Goal: Transaction & Acquisition: Book appointment/travel/reservation

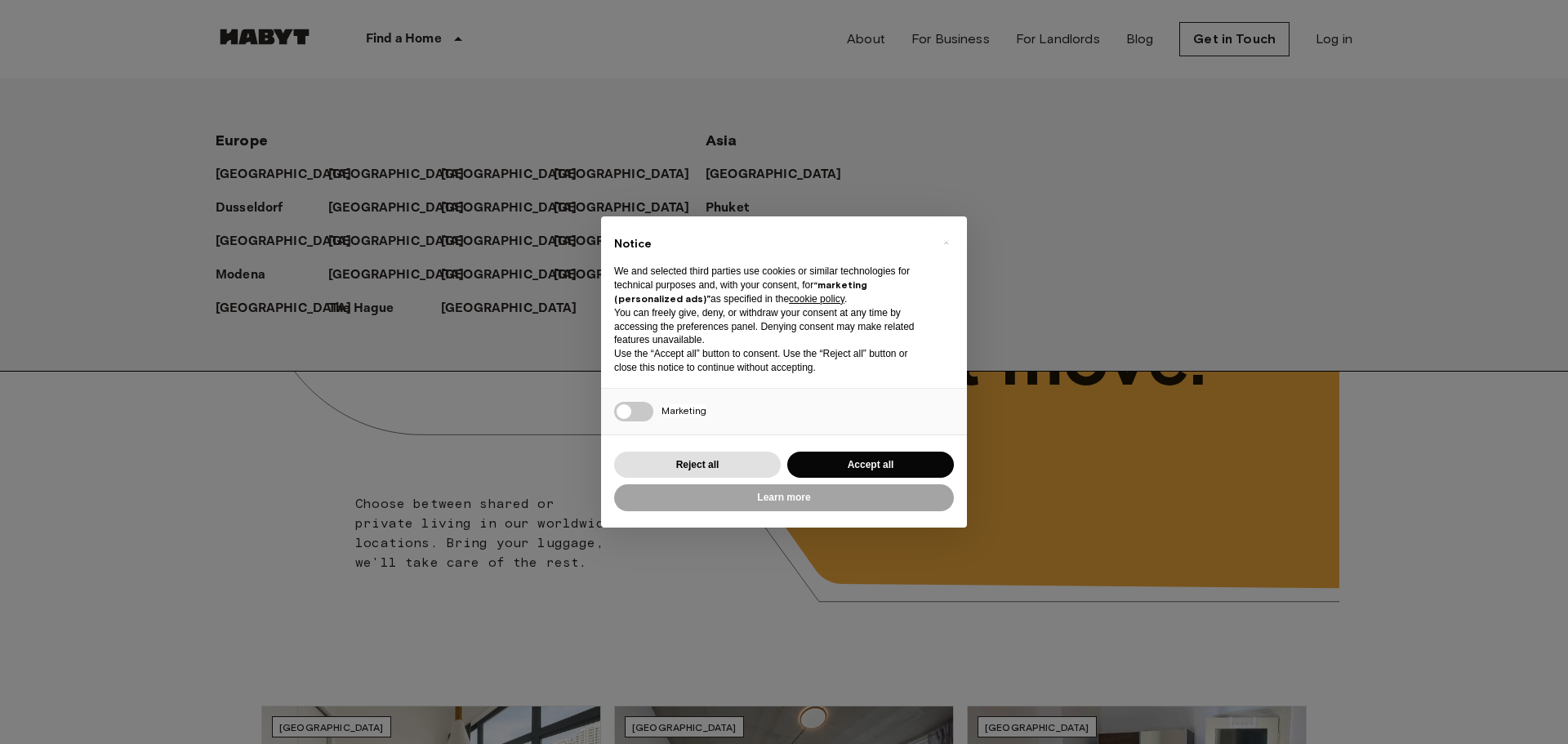
click at [723, 270] on p "[GEOGRAPHIC_DATA]" at bounding box center [777, 274] width 137 height 19
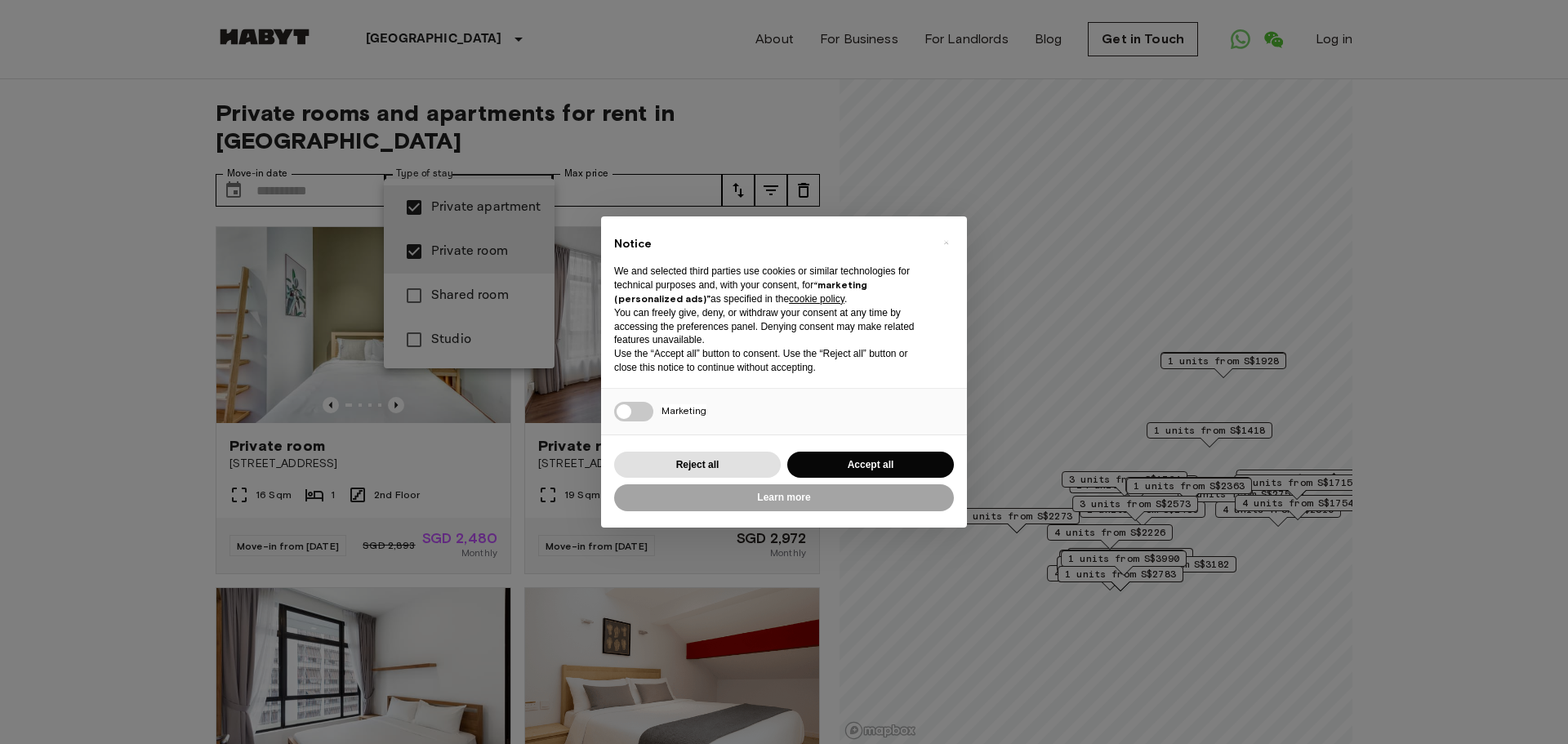
type input "**********"
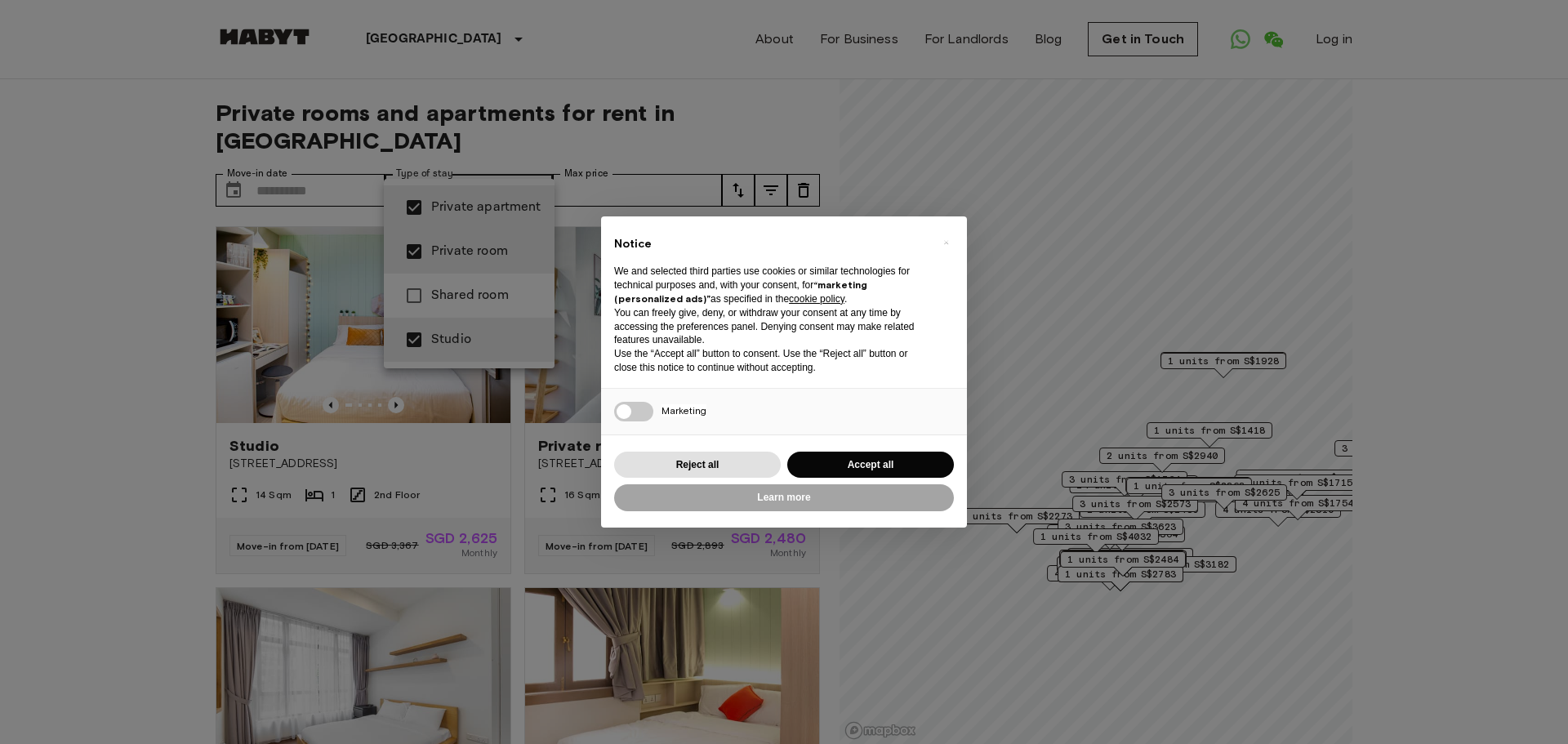
click at [304, 162] on div at bounding box center [784, 372] width 1568 height 744
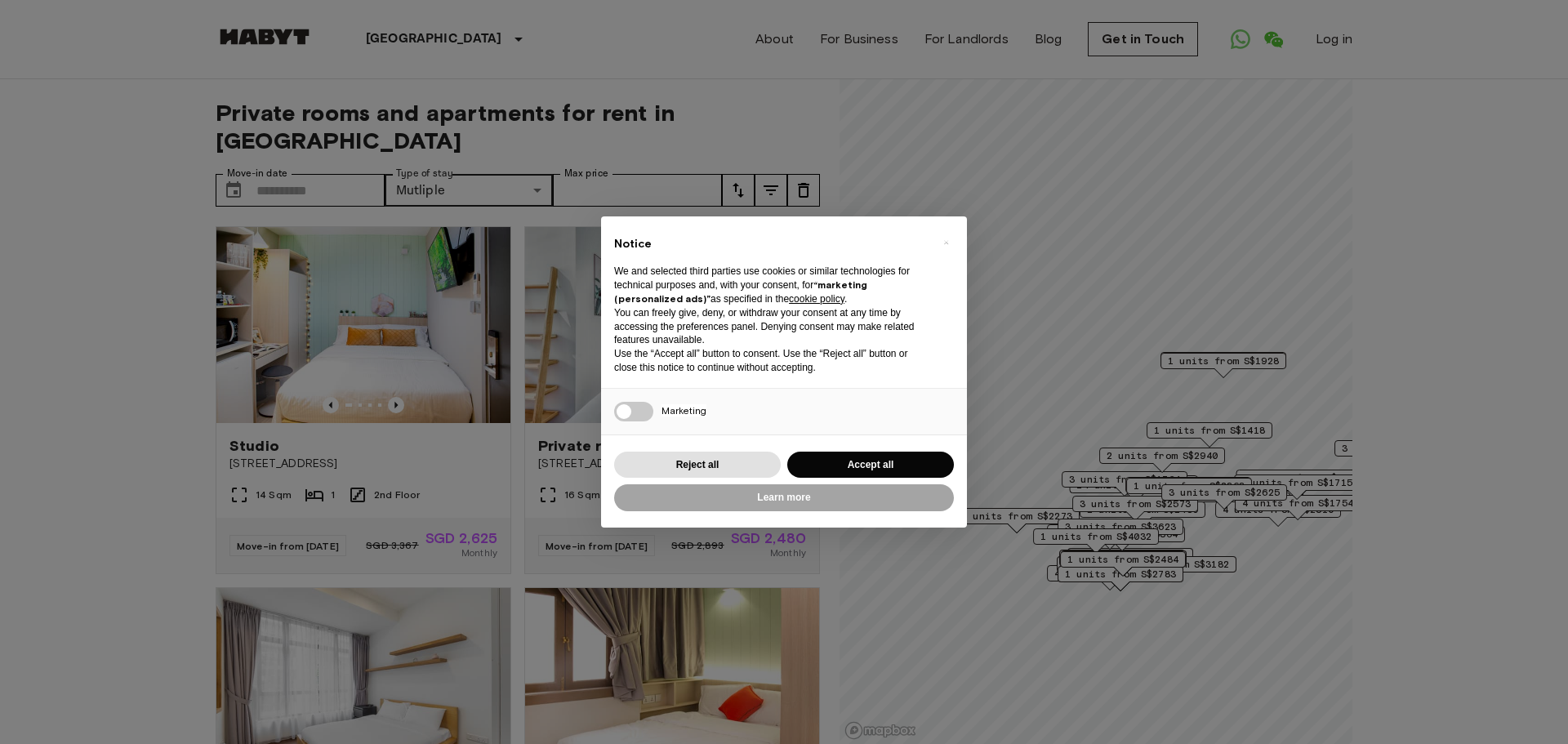
click at [774, 180] on icon "tune" at bounding box center [770, 189] width 19 height 19
type input "****"
drag, startPoint x: 943, startPoint y: 320, endPoint x: 635, endPoint y: 329, distance: 308.1
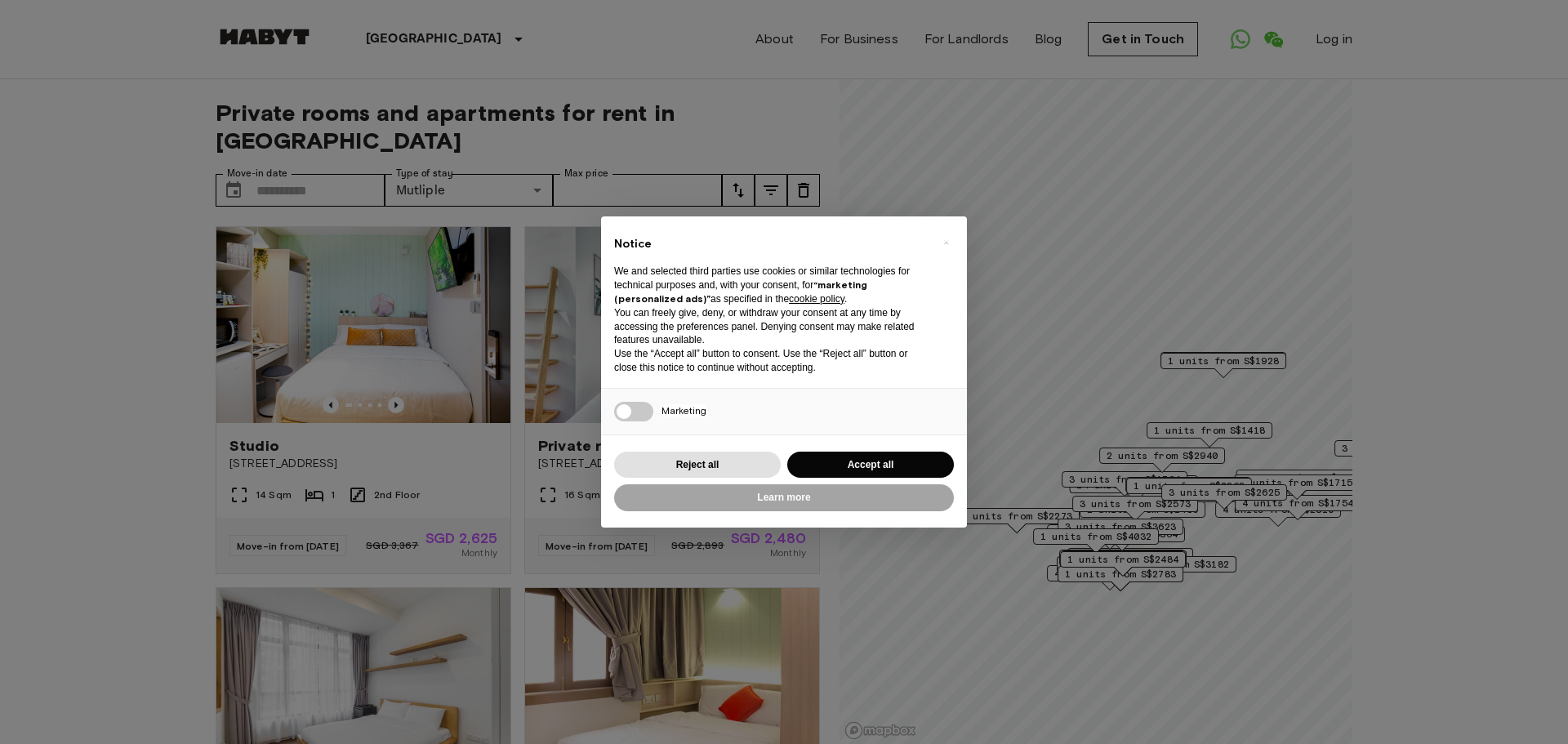
click at [898, 344] on div at bounding box center [784, 372] width 1568 height 744
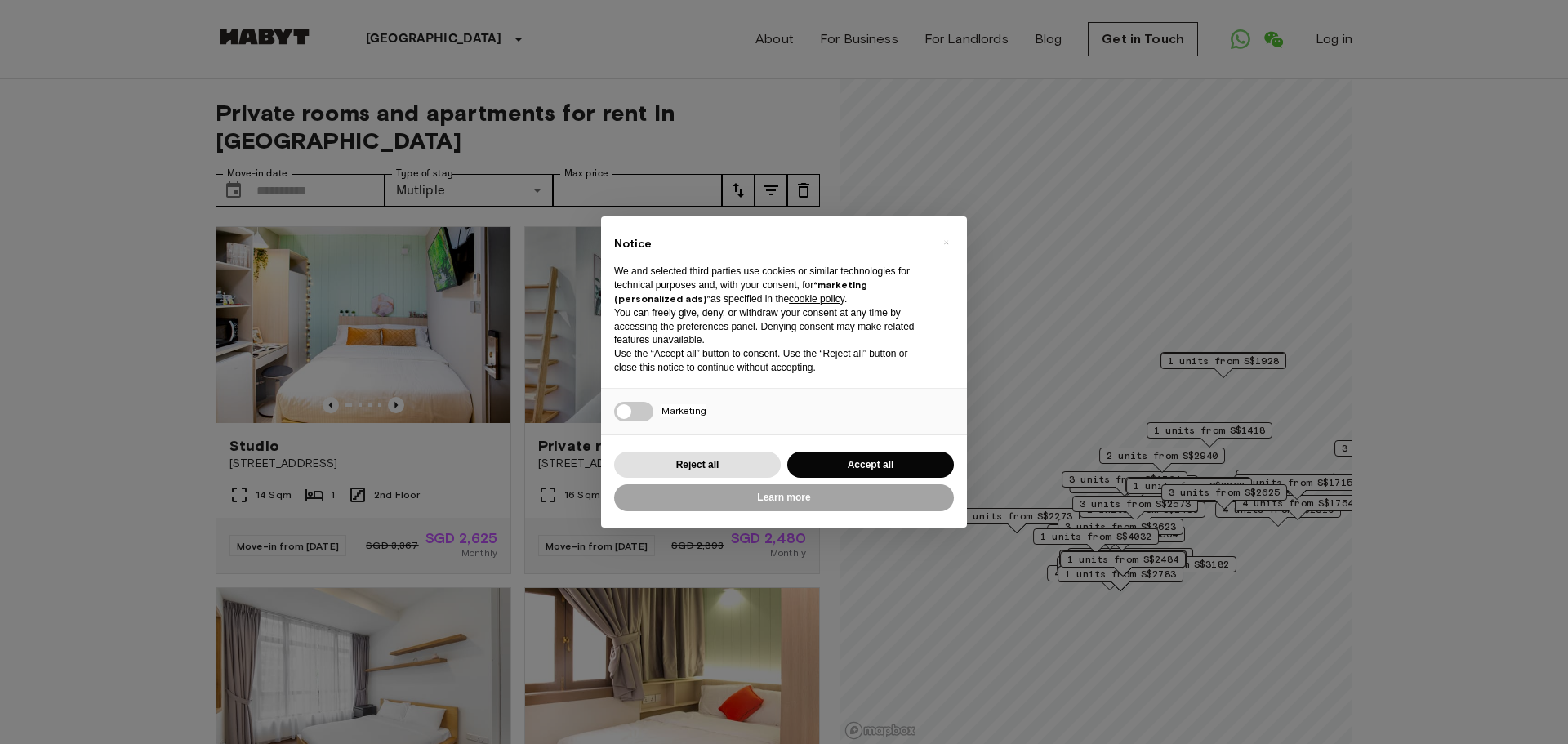
type input "****"
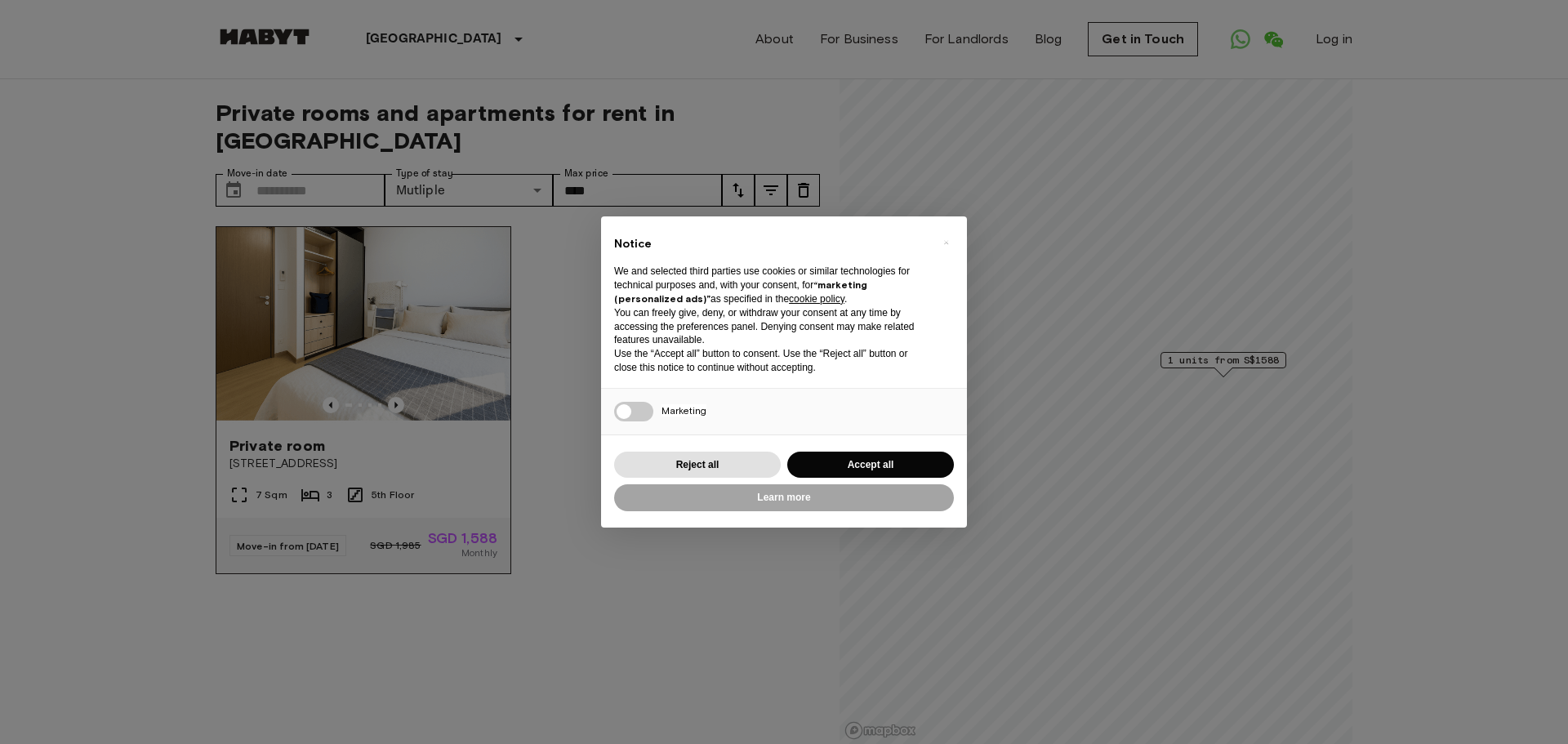
click at [417, 325] on img at bounding box center [363, 324] width 294 height 196
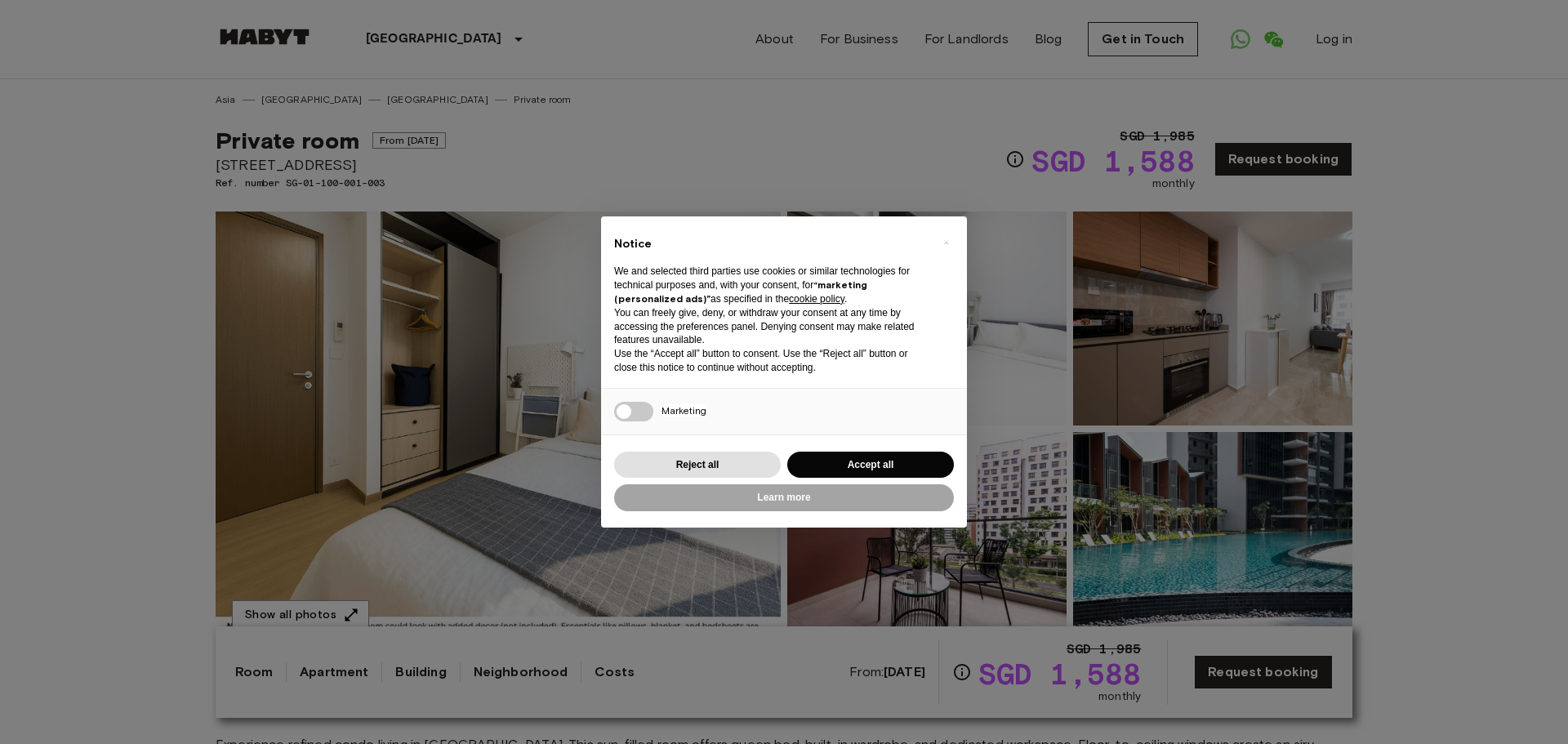
click at [596, 342] on img at bounding box center [498, 429] width 565 height 435
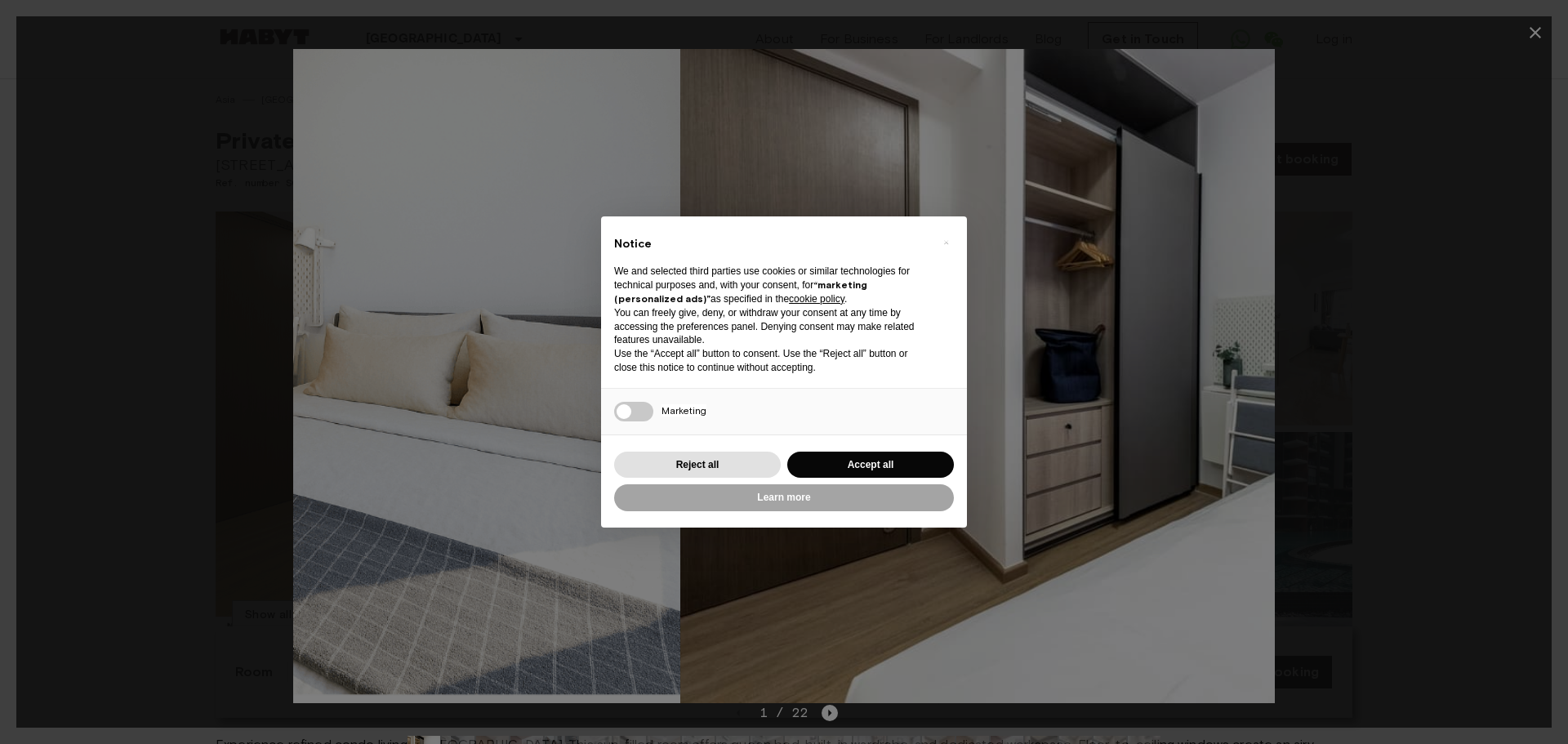
drag, startPoint x: 957, startPoint y: 407, endPoint x: 247, endPoint y: 358, distance: 711.7
click at [313, 361] on img at bounding box center [189, 376] width 981 height 654
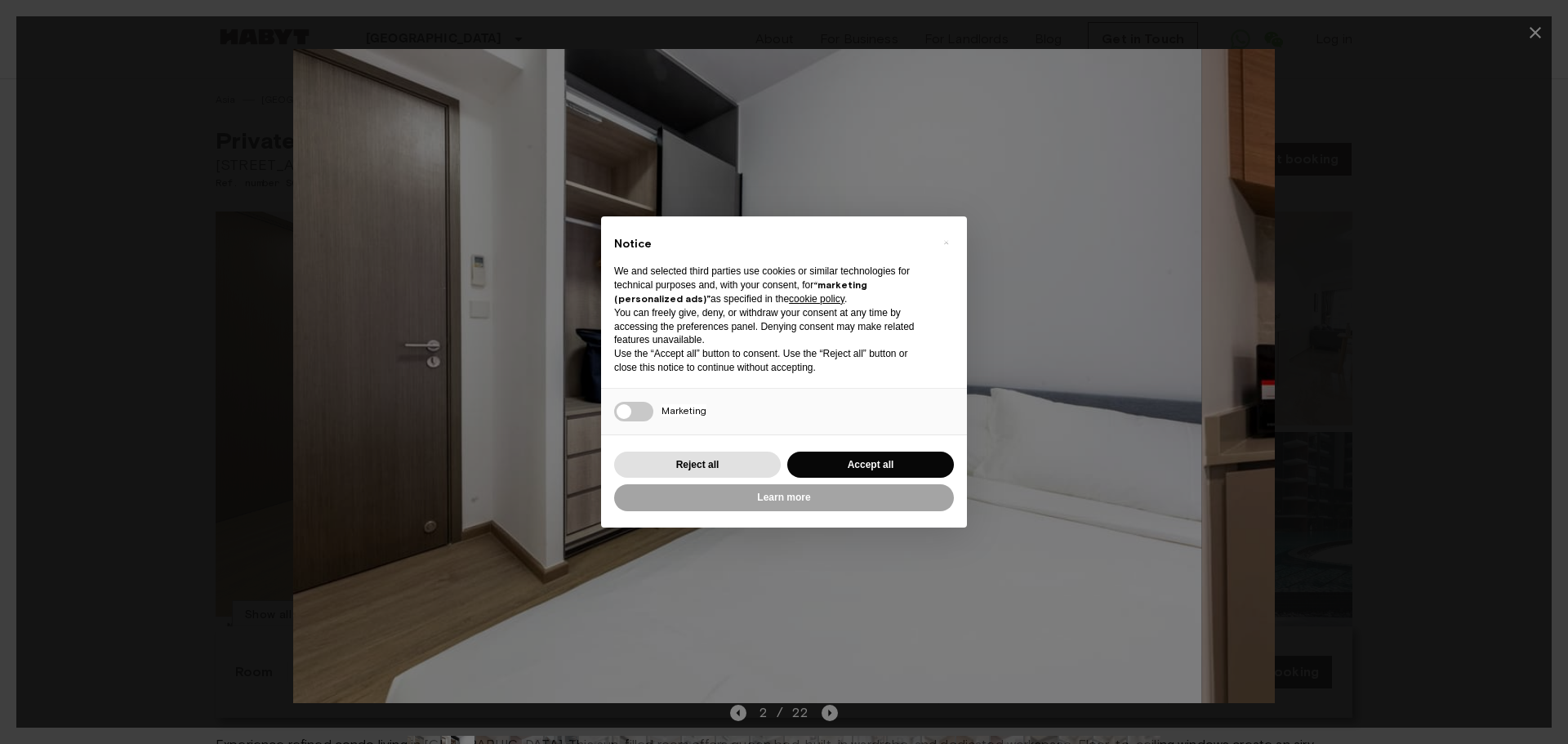
drag, startPoint x: 1009, startPoint y: 405, endPoint x: 589, endPoint y: 435, distance: 421.1
click at [694, 433] on img at bounding box center [711, 376] width 981 height 654
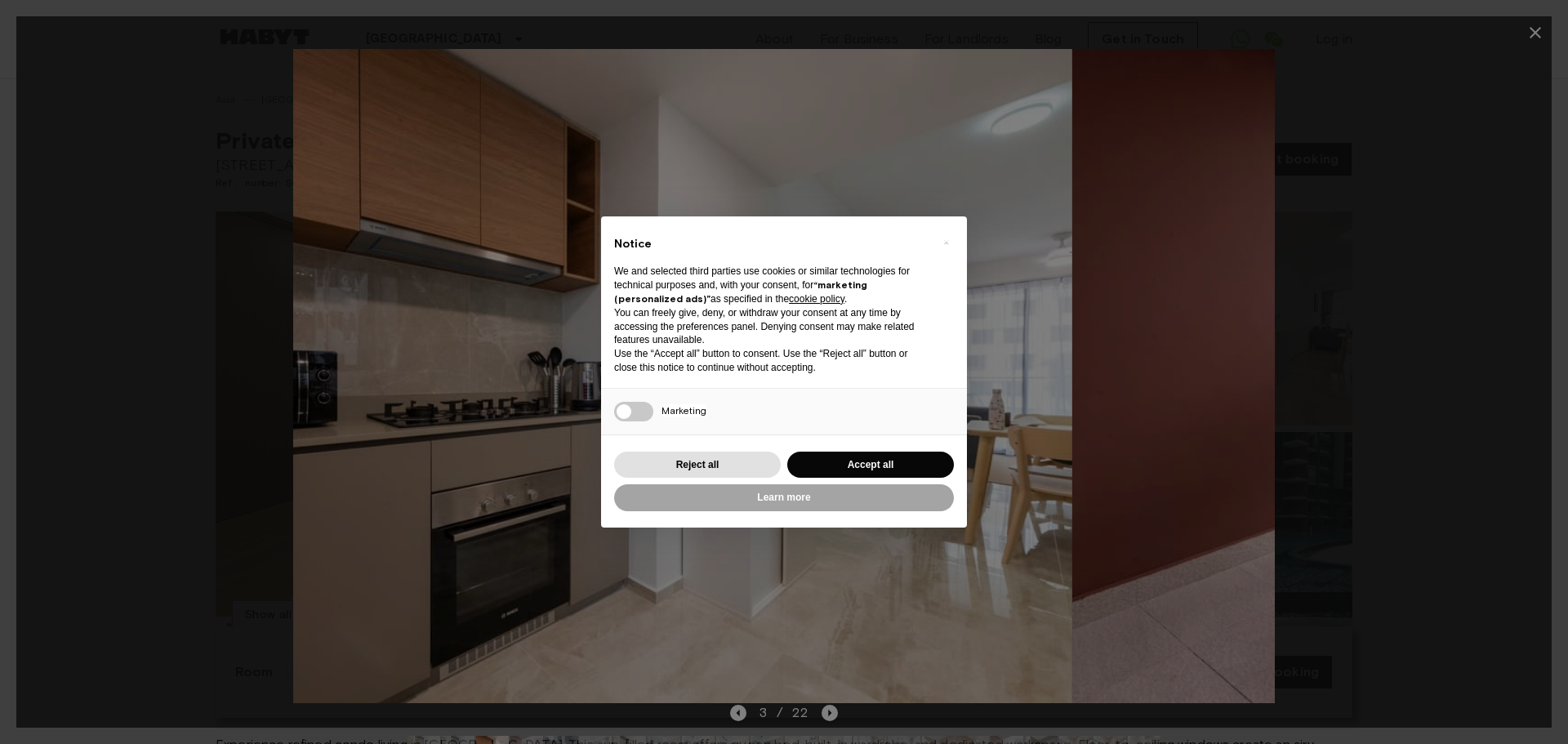
drag, startPoint x: 1051, startPoint y: 339, endPoint x: 764, endPoint y: 356, distance: 287.5
click at [814, 350] on img at bounding box center [582, 376] width 981 height 654
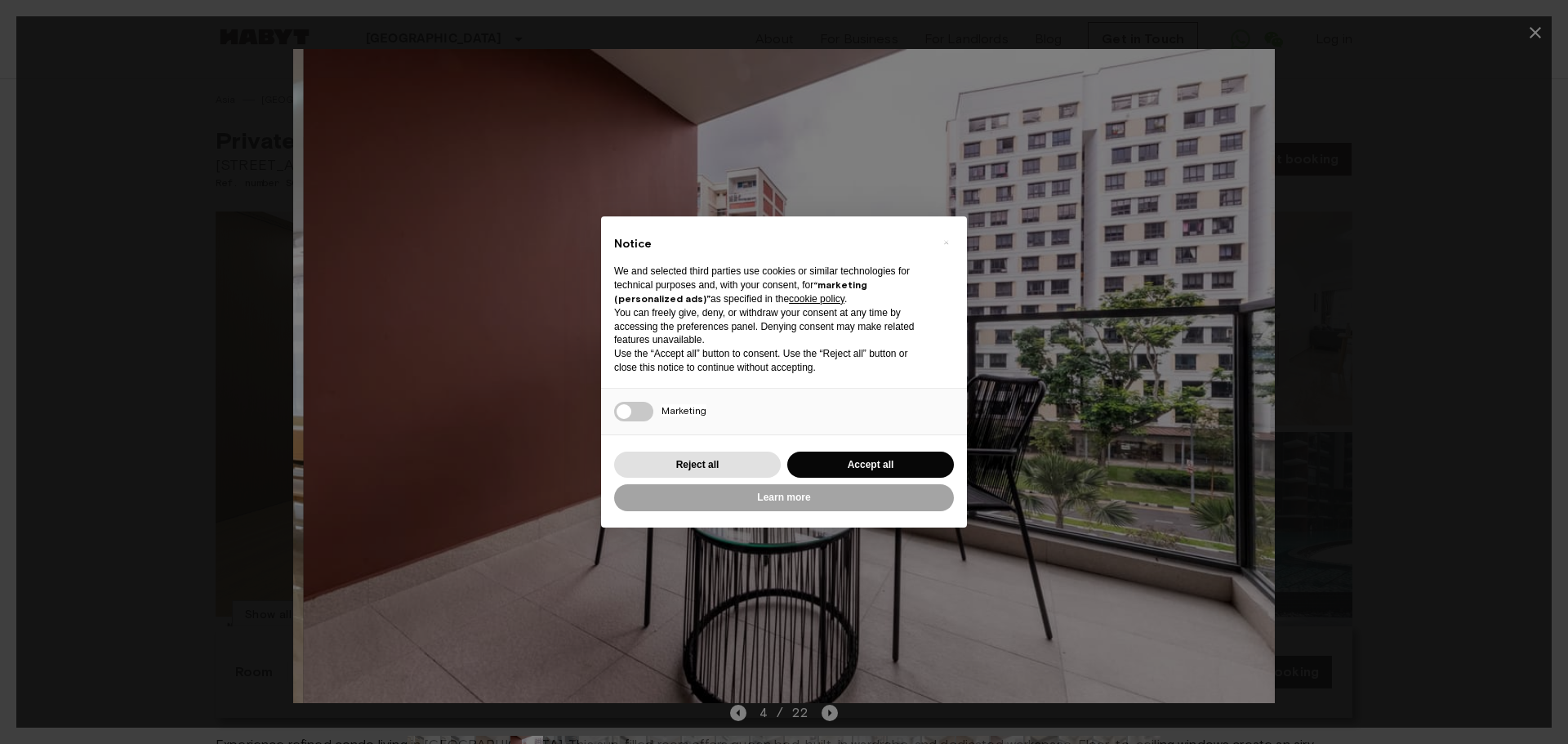
drag, startPoint x: 958, startPoint y: 338, endPoint x: 681, endPoint y: 344, distance: 277.1
click at [754, 342] on img at bounding box center [794, 376] width 981 height 654
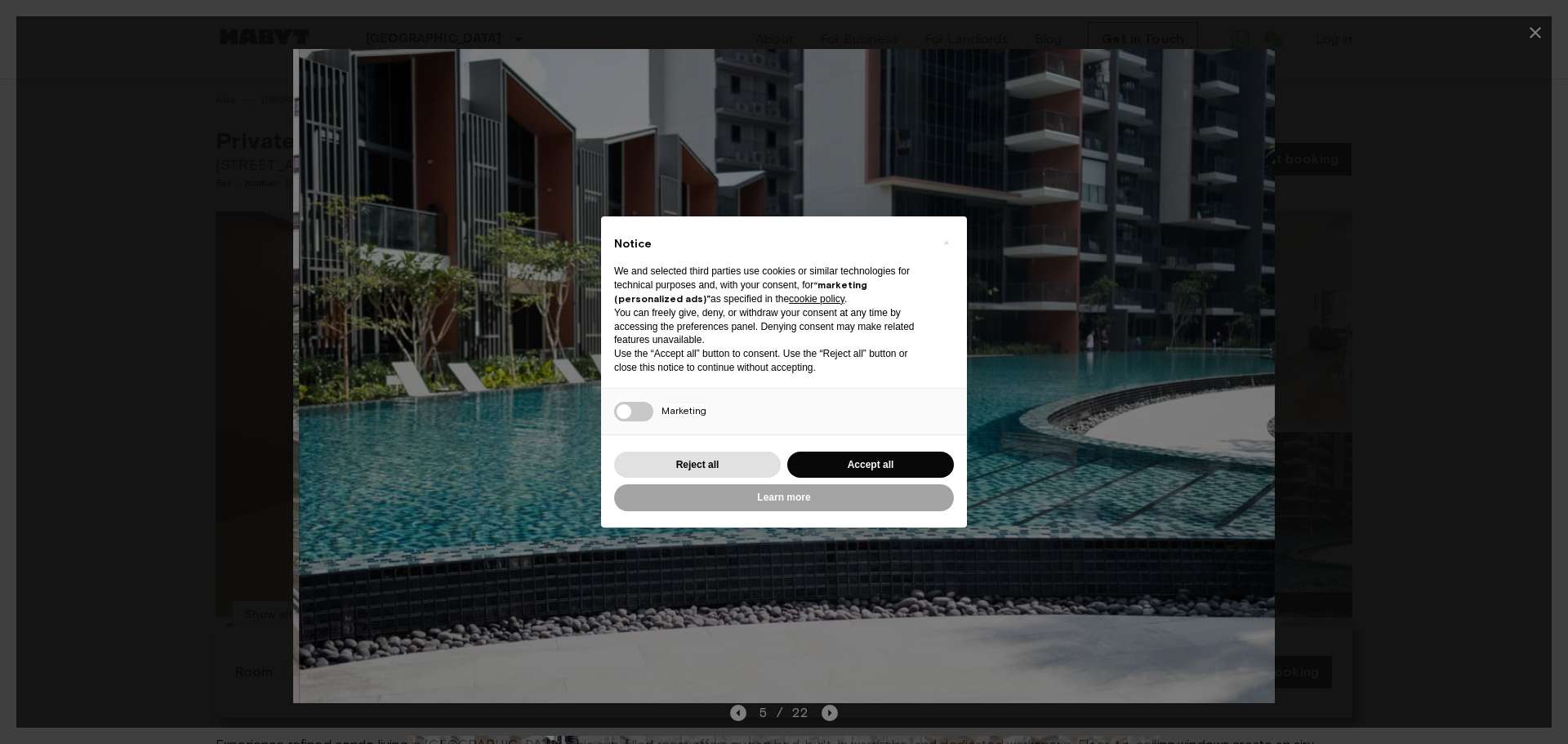
drag, startPoint x: 1028, startPoint y: 335, endPoint x: 527, endPoint y: 323, distance: 501.1
click at [557, 323] on img at bounding box center [790, 376] width 981 height 654
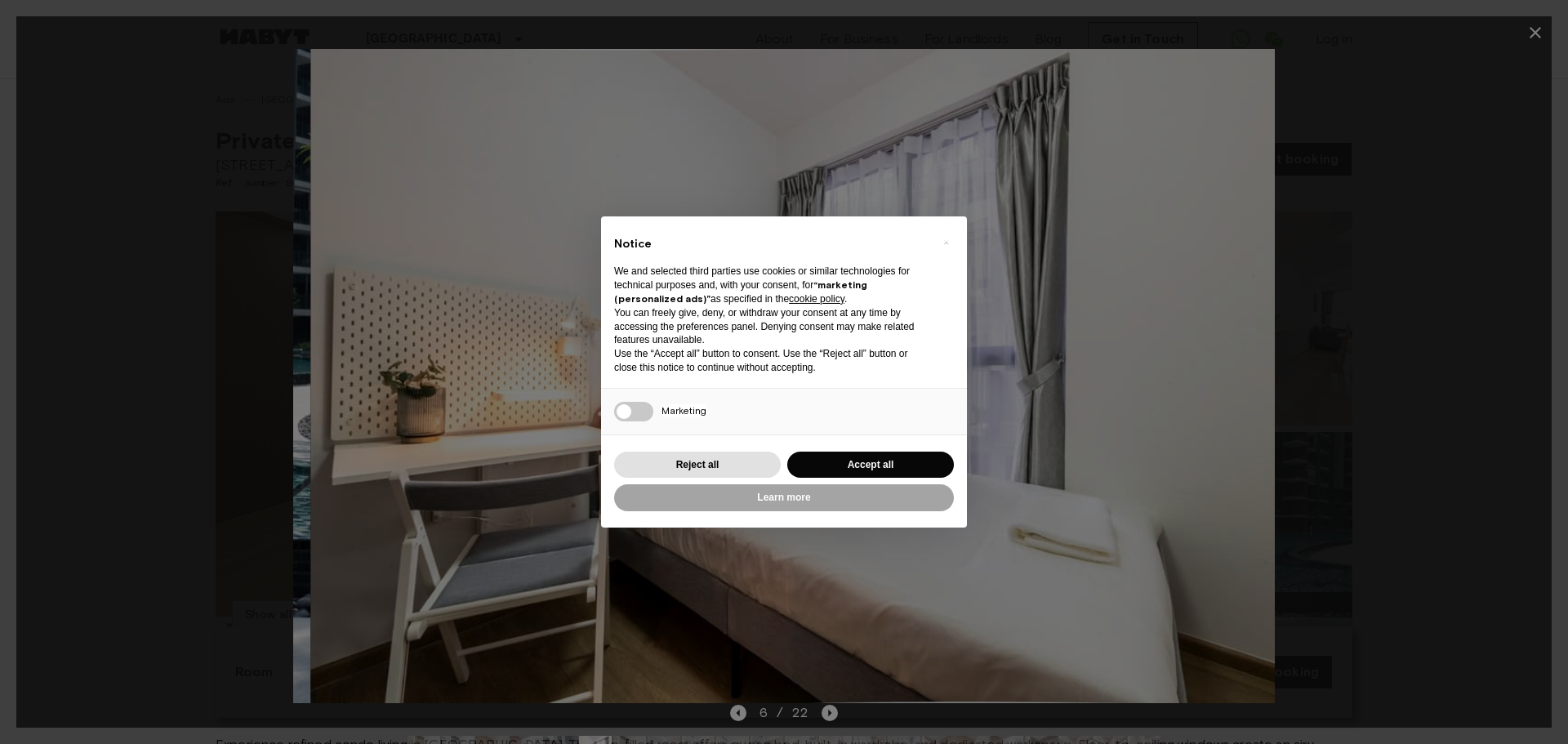
click at [665, 332] on img at bounding box center [802, 376] width 981 height 654
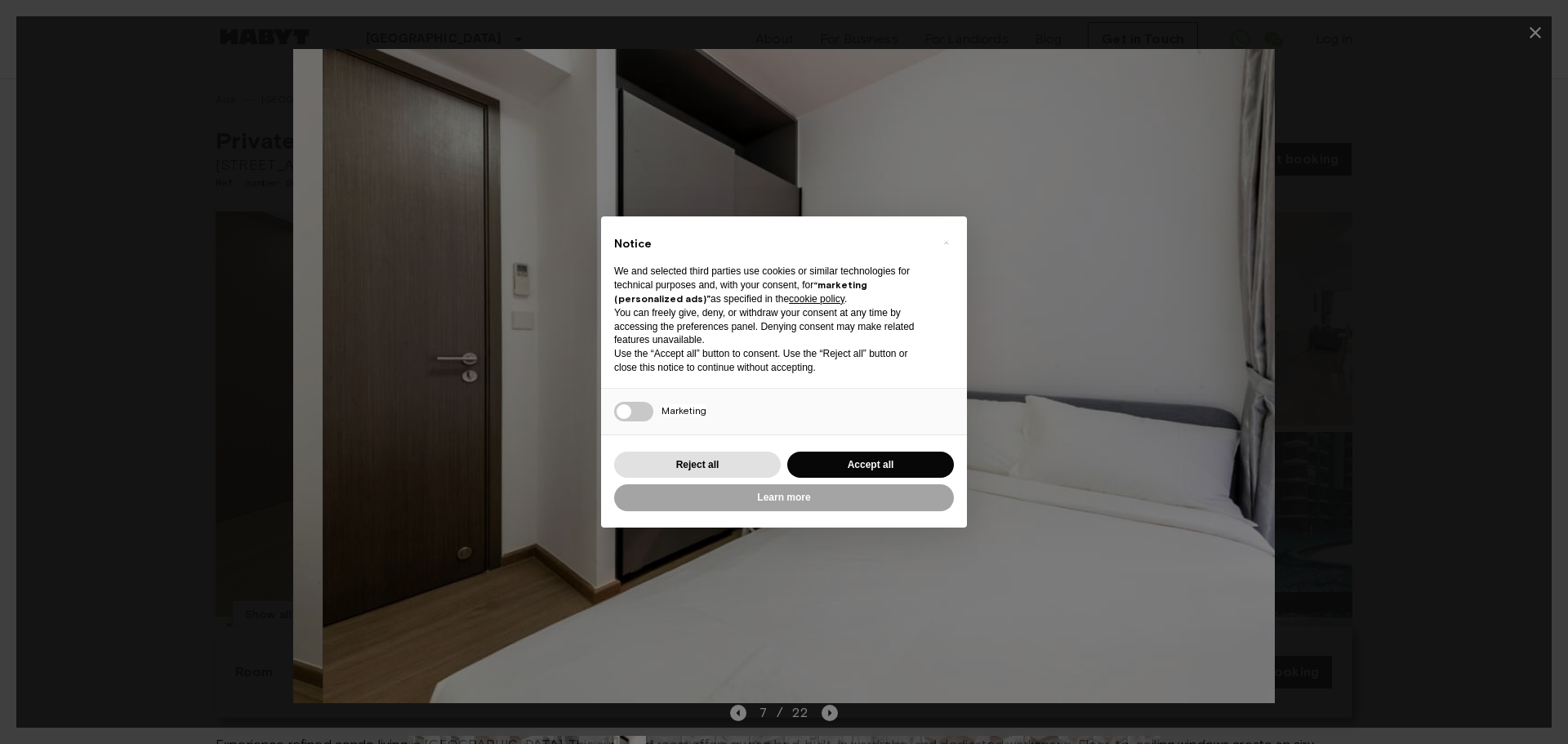
drag, startPoint x: 675, startPoint y: 364, endPoint x: 972, endPoint y: 358, distance: 297.1
click at [712, 364] on img at bounding box center [813, 376] width 981 height 654
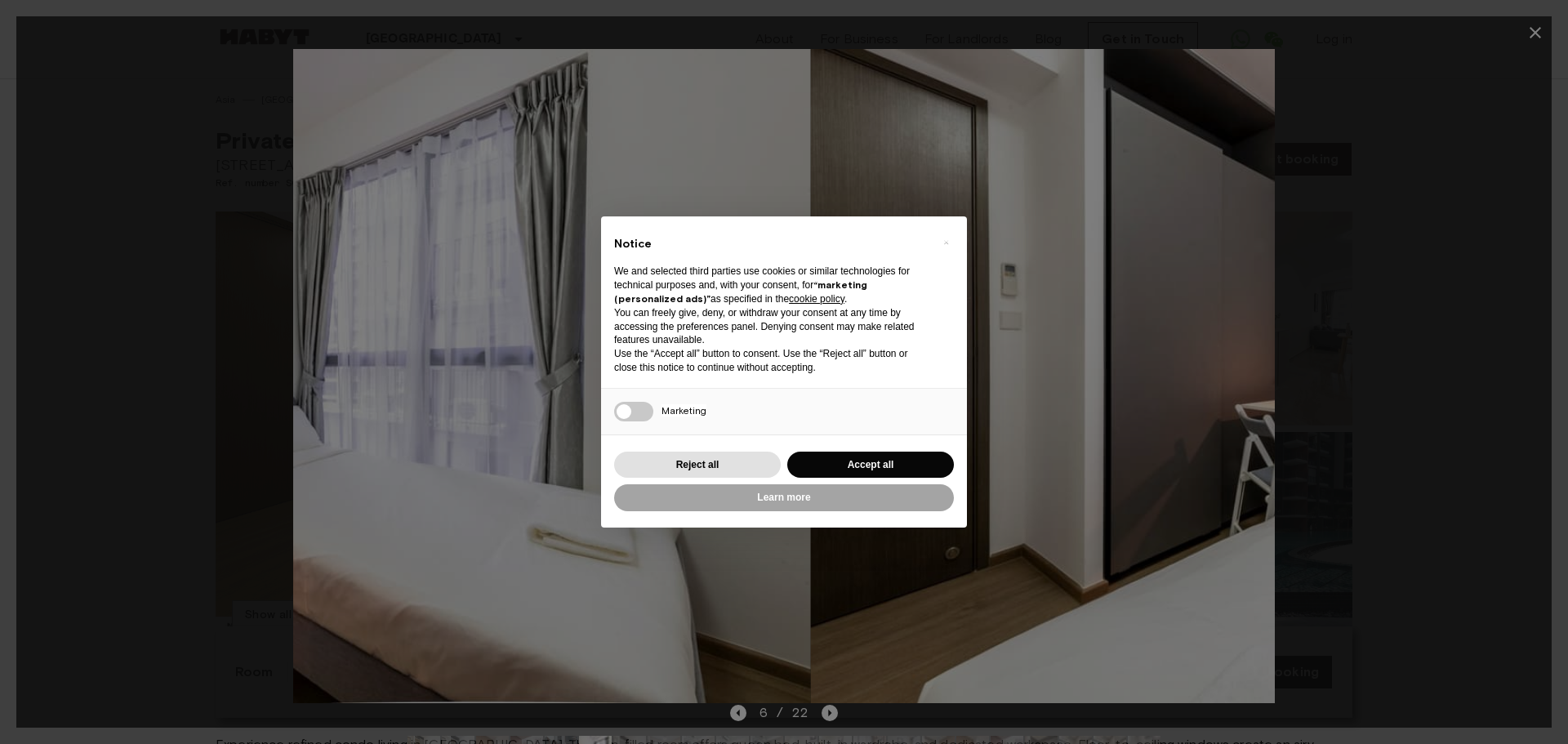
drag, startPoint x: 952, startPoint y: 384, endPoint x: 178, endPoint y: 337, distance: 775.4
click at [277, 349] on div at bounding box center [784, 376] width 1535 height 654
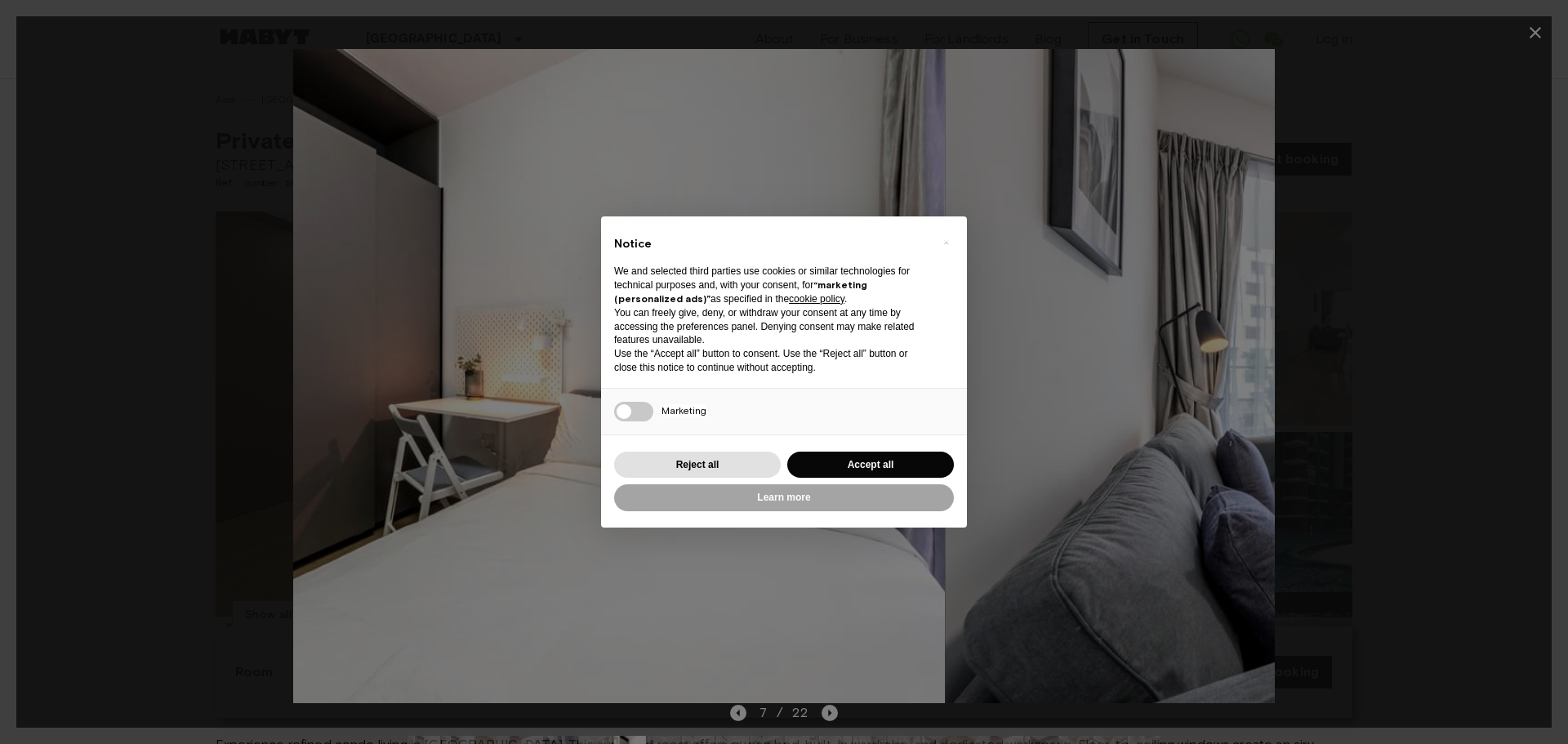
drag, startPoint x: 961, startPoint y: 394, endPoint x: 284, endPoint y: 300, distance: 683.5
click at [492, 339] on img at bounding box center [455, 376] width 981 height 654
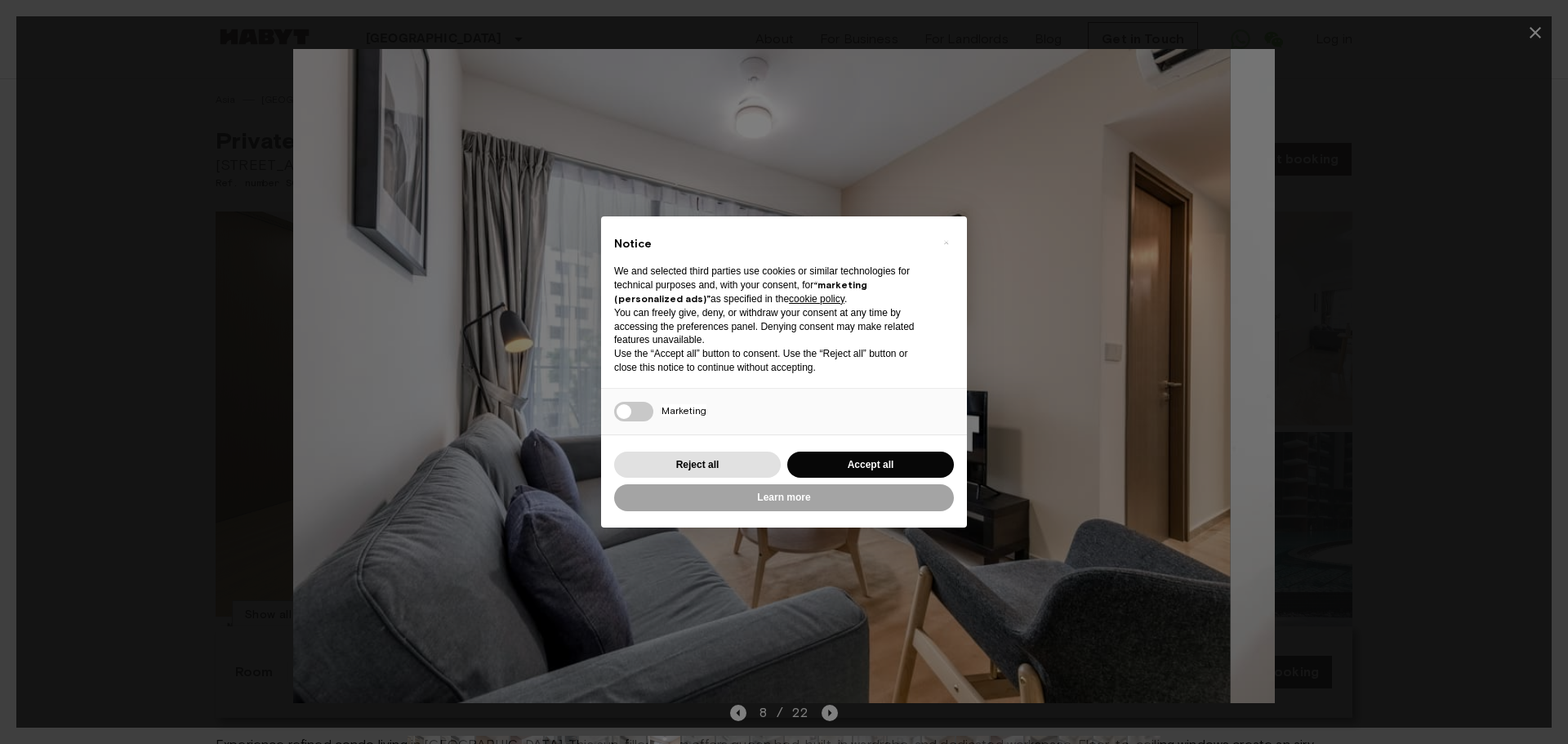
drag, startPoint x: 890, startPoint y: 337, endPoint x: 654, endPoint y: 349, distance: 236.3
click at [671, 349] on img at bounding box center [740, 376] width 981 height 654
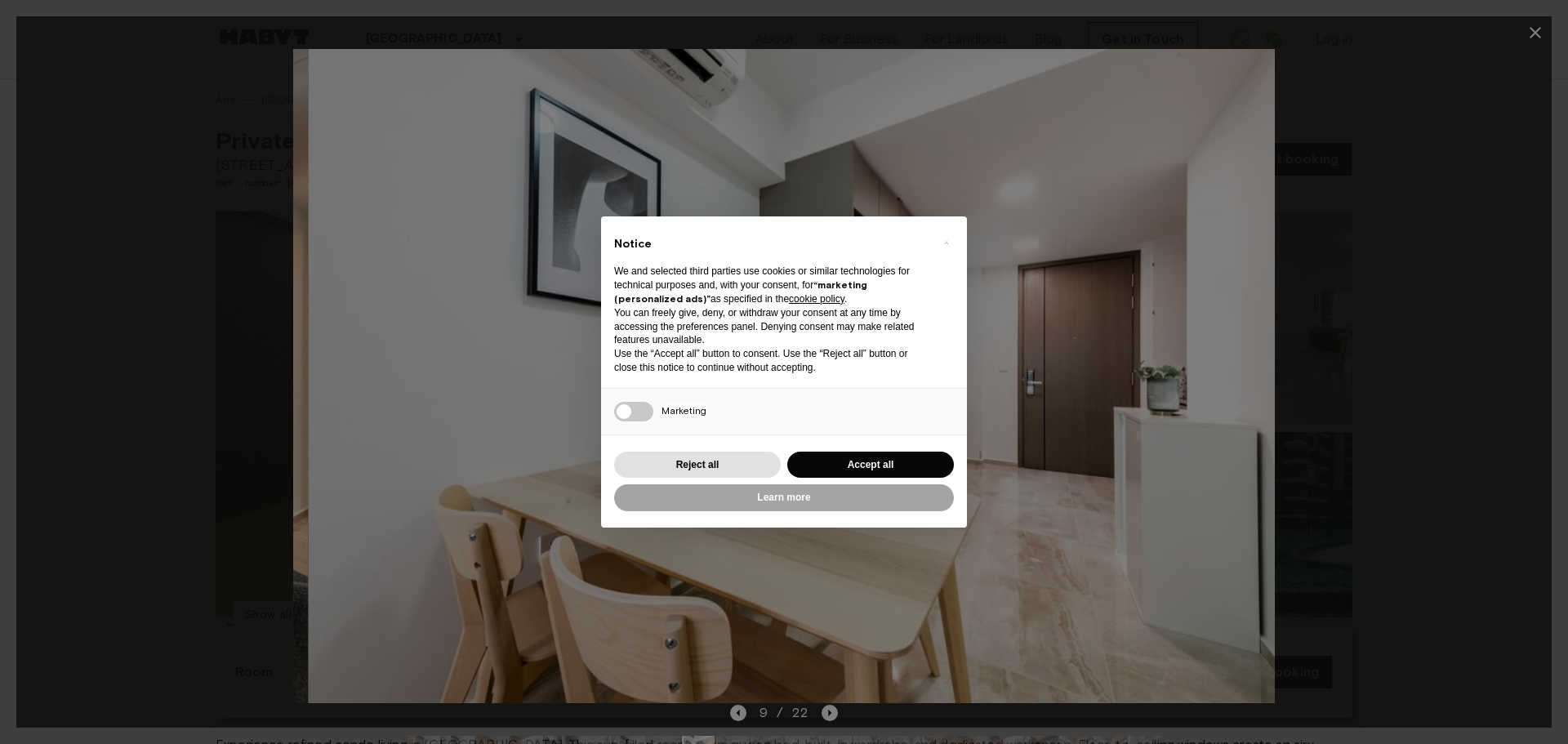
click at [867, 380] on img at bounding box center [798, 376] width 981 height 654
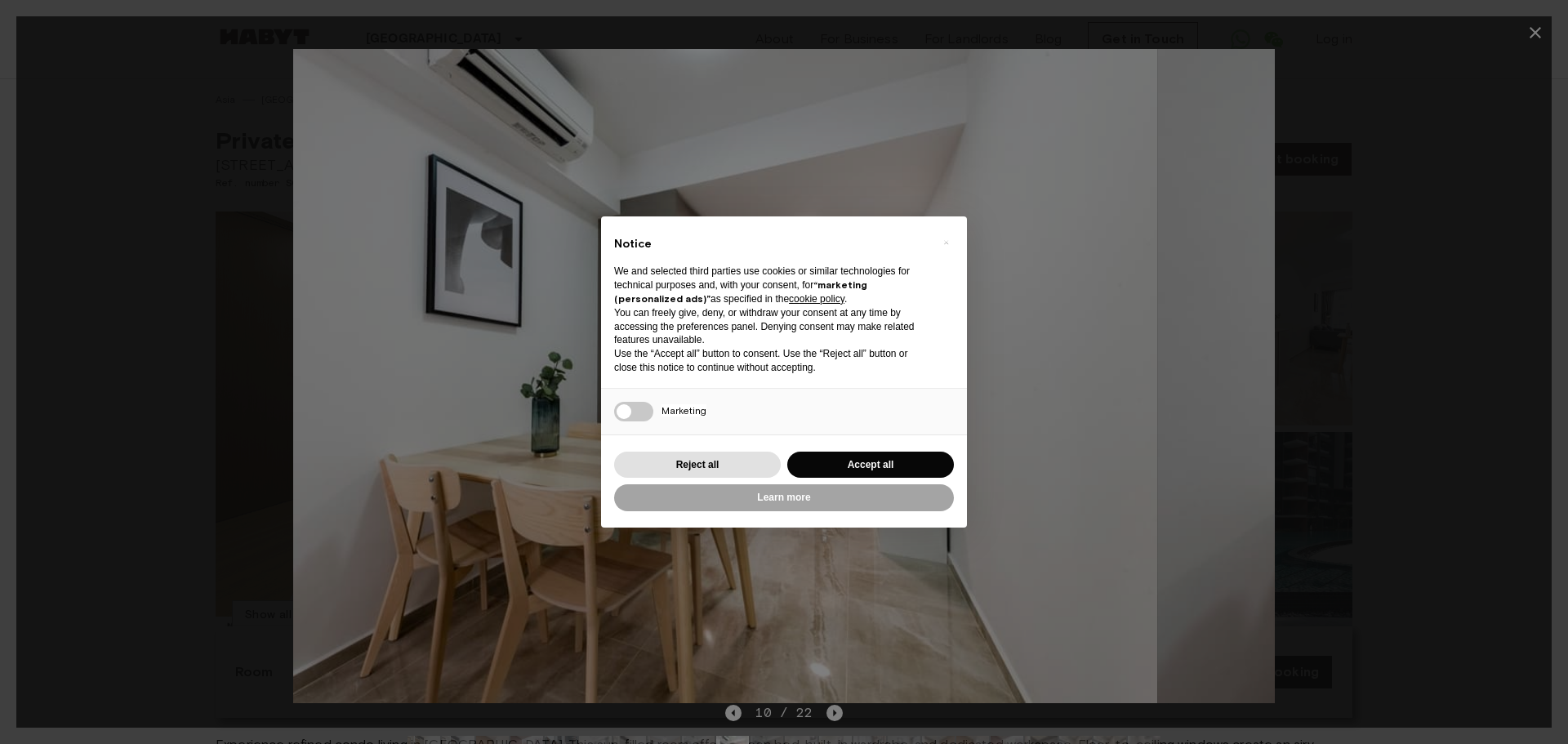
drag, startPoint x: 991, startPoint y: 352, endPoint x: 756, endPoint y: 374, distance: 236.0
click at [814, 369] on img at bounding box center [666, 376] width 981 height 654
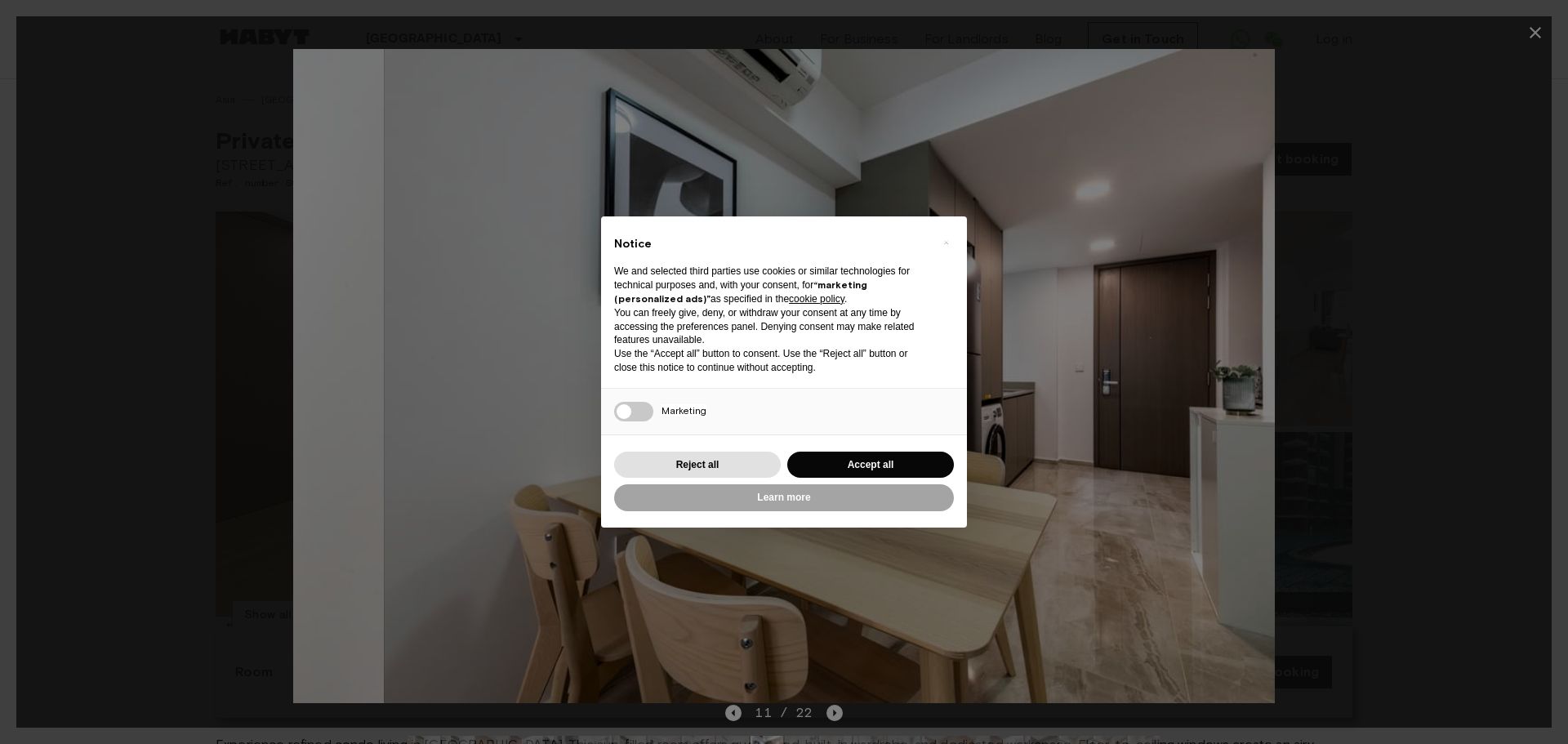
drag, startPoint x: 947, startPoint y: 356, endPoint x: 724, endPoint y: 370, distance: 223.4
click at [774, 369] on img at bounding box center [874, 376] width 981 height 654
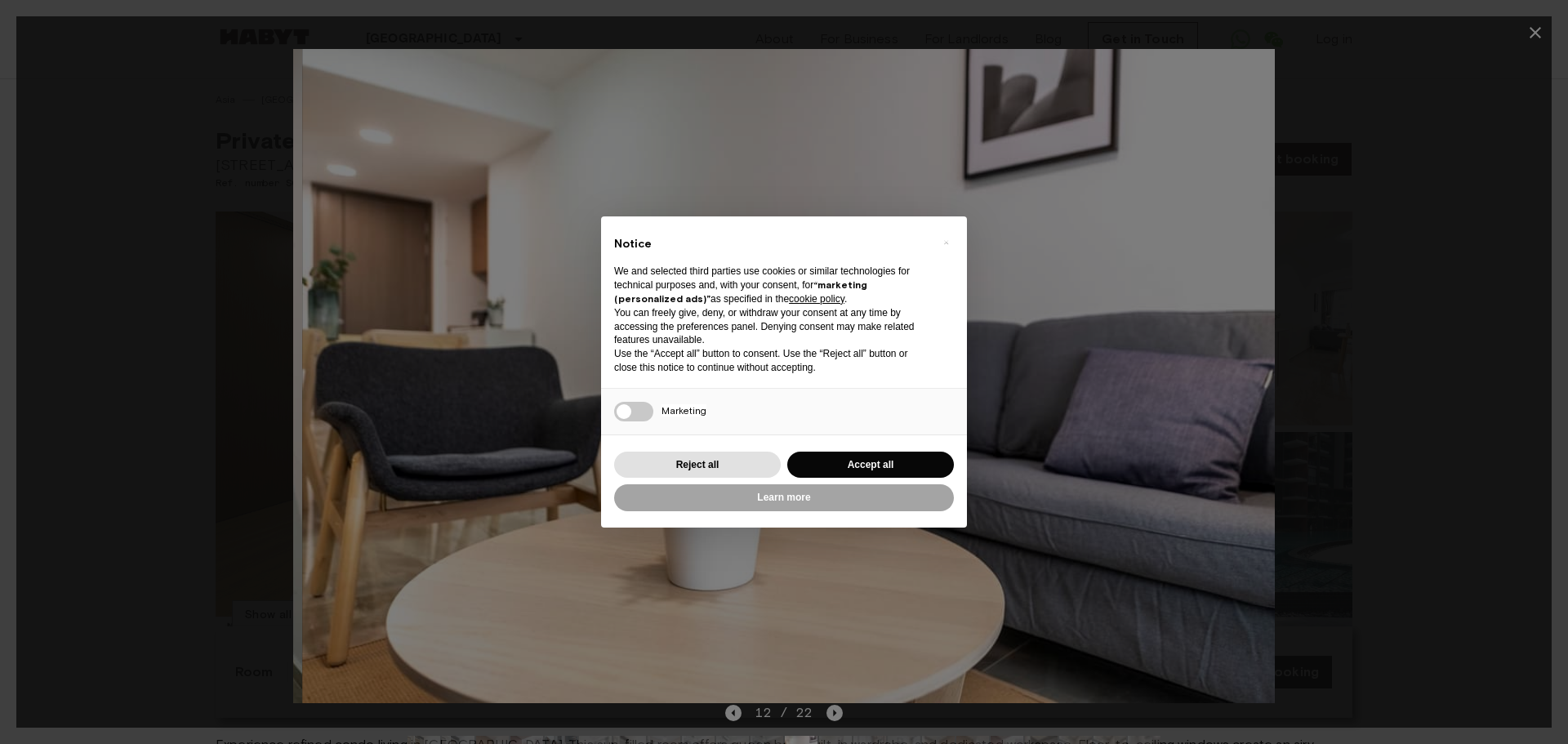
drag, startPoint x: 928, startPoint y: 344, endPoint x: 430, endPoint y: 339, distance: 498.0
click at [467, 339] on img at bounding box center [793, 376] width 981 height 654
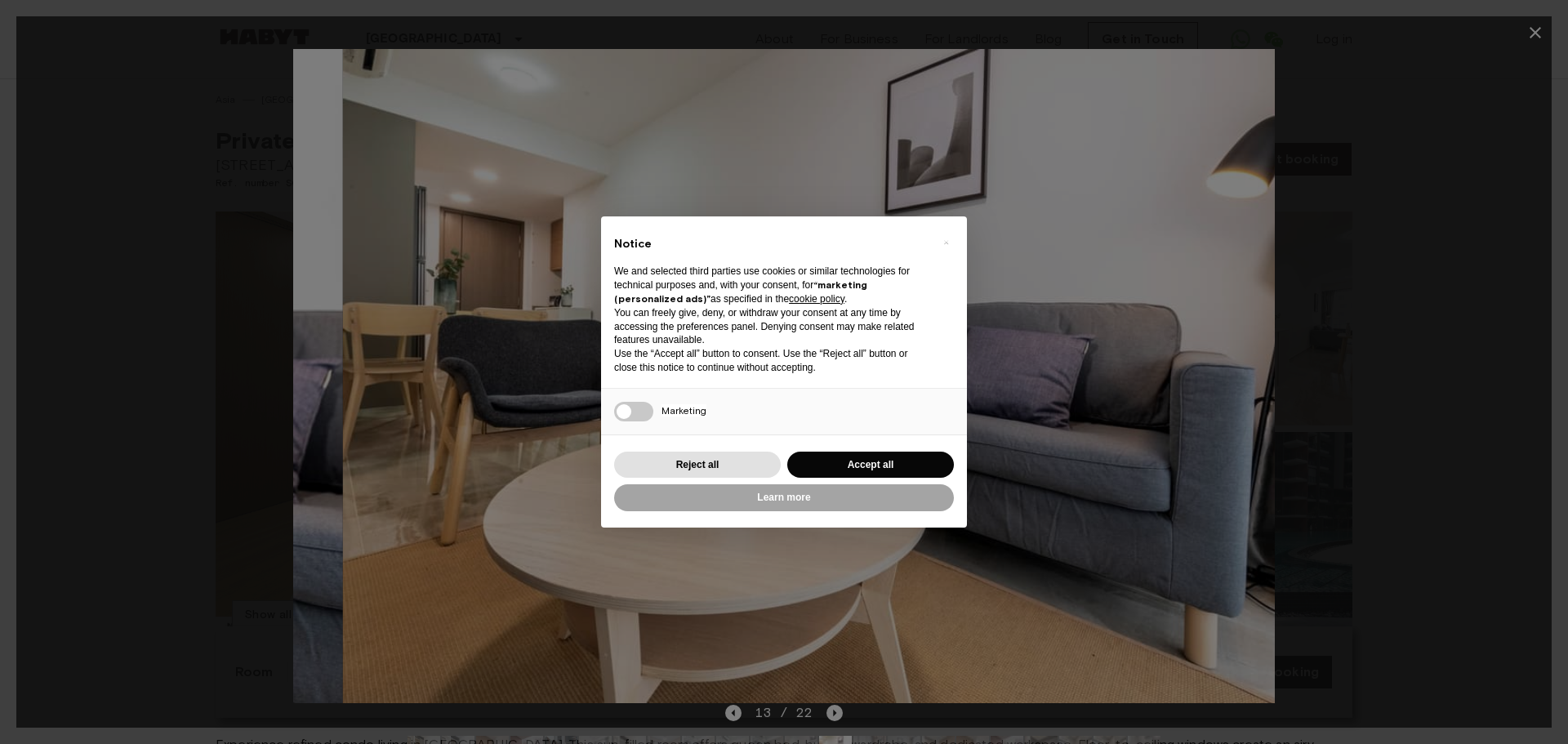
drag, startPoint x: 901, startPoint y: 339, endPoint x: 689, endPoint y: 377, distance: 215.4
click at [713, 373] on img at bounding box center [832, 376] width 981 height 654
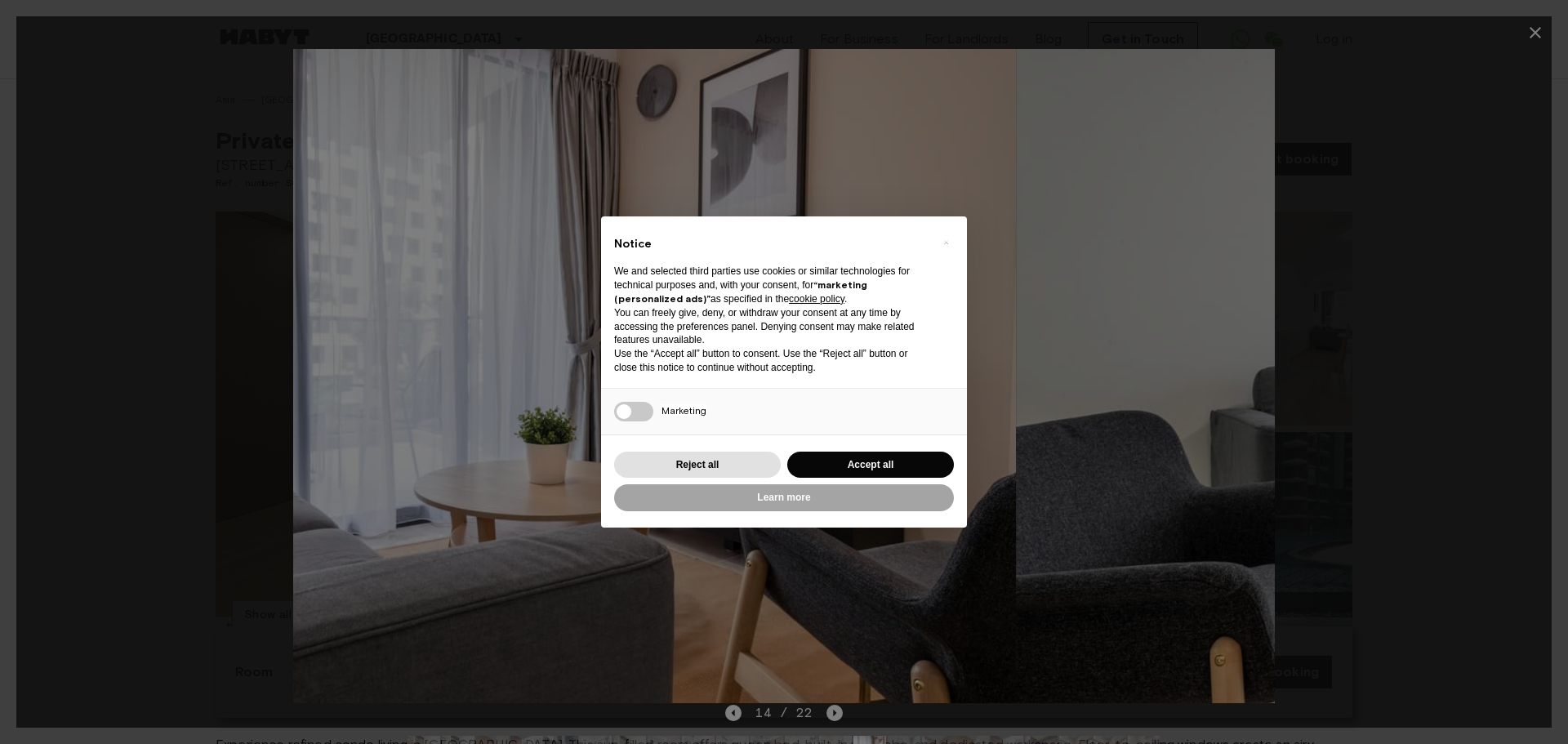
drag, startPoint x: 1069, startPoint y: 340, endPoint x: 616, endPoint y: 419, distance: 459.8
click at [670, 412] on img at bounding box center [525, 376] width 981 height 654
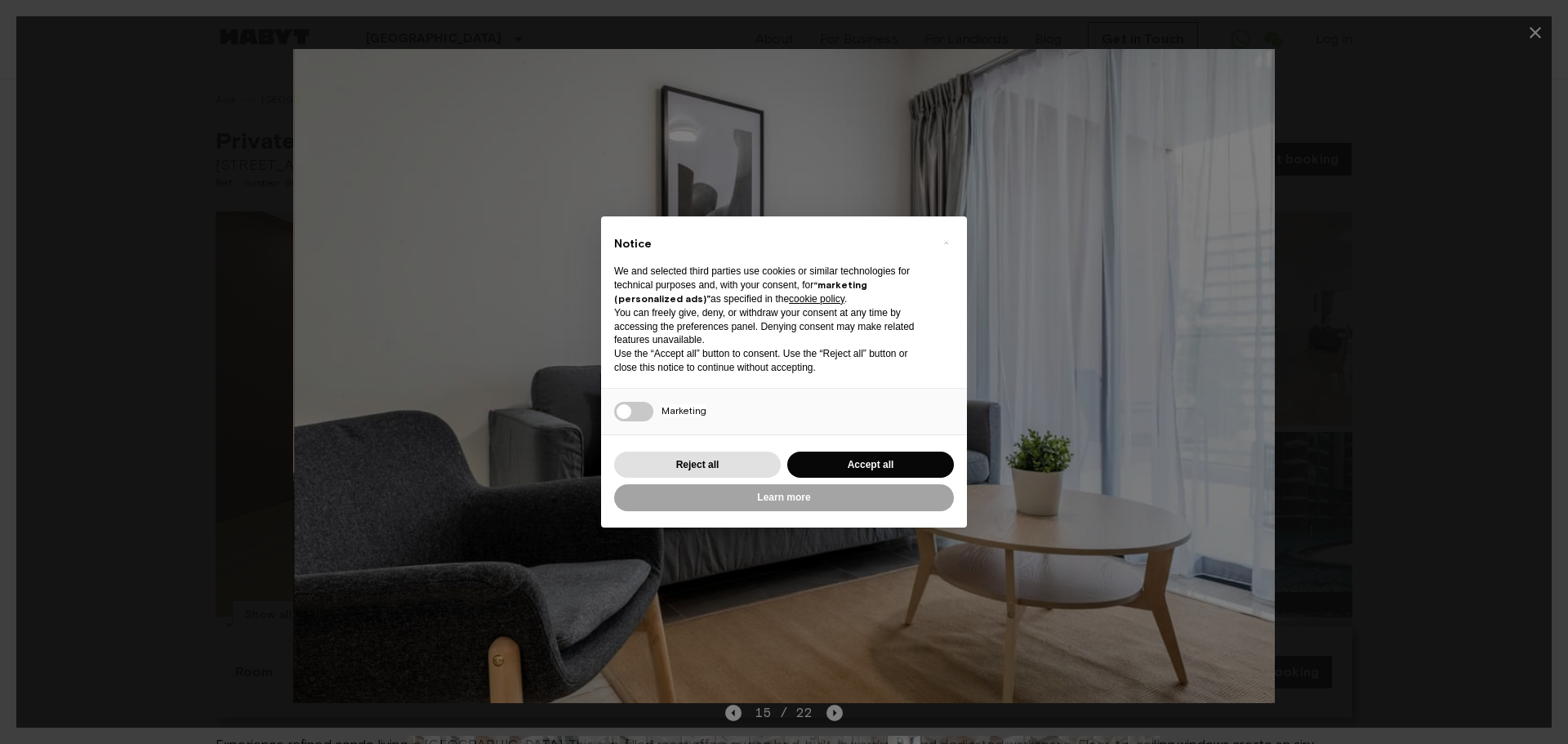
drag, startPoint x: 1019, startPoint y: 336, endPoint x: 601, endPoint y: 427, distance: 427.8
click at [625, 422] on img at bounding box center [784, 376] width 981 height 654
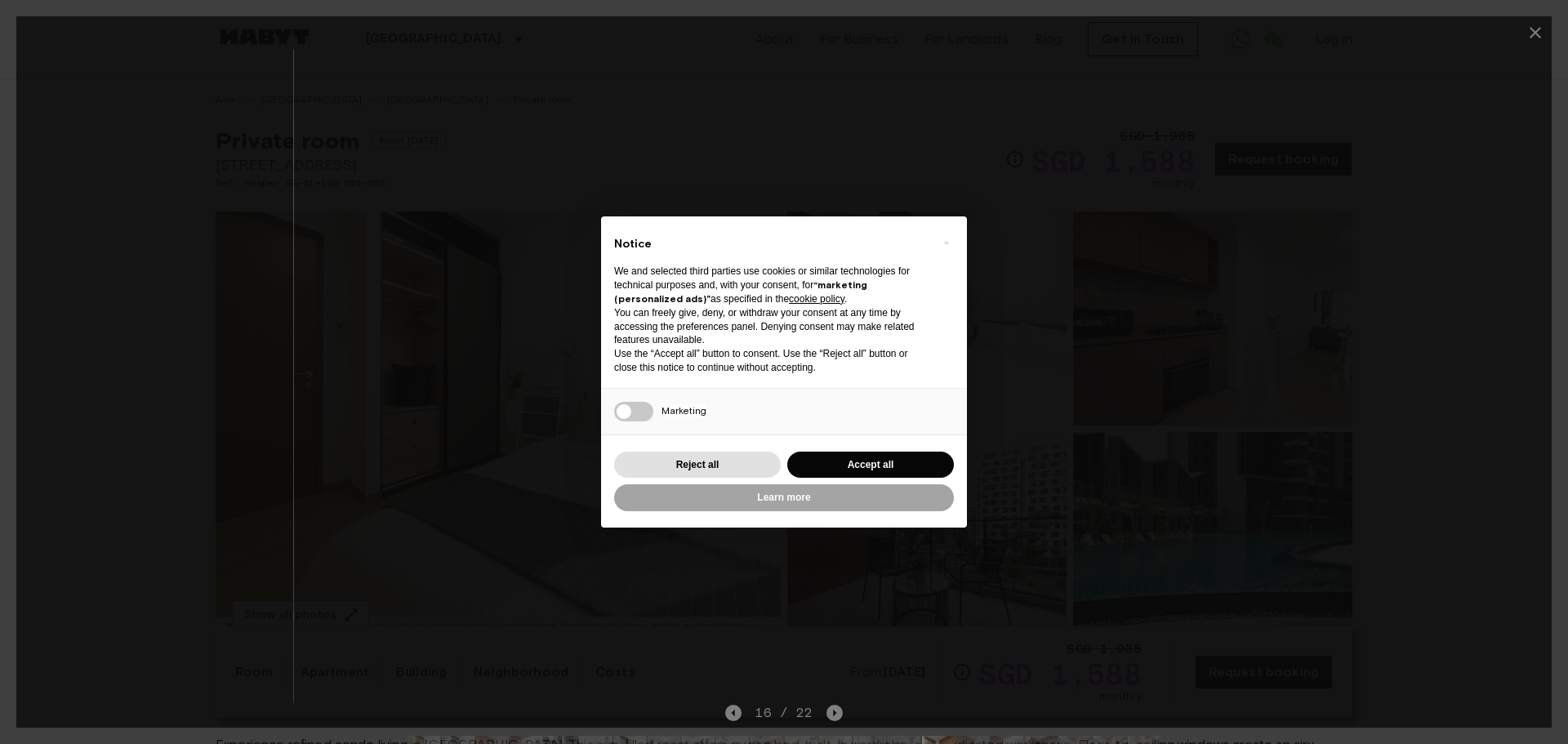
drag, startPoint x: 1035, startPoint y: 369, endPoint x: 677, endPoint y: 458, distance: 368.9
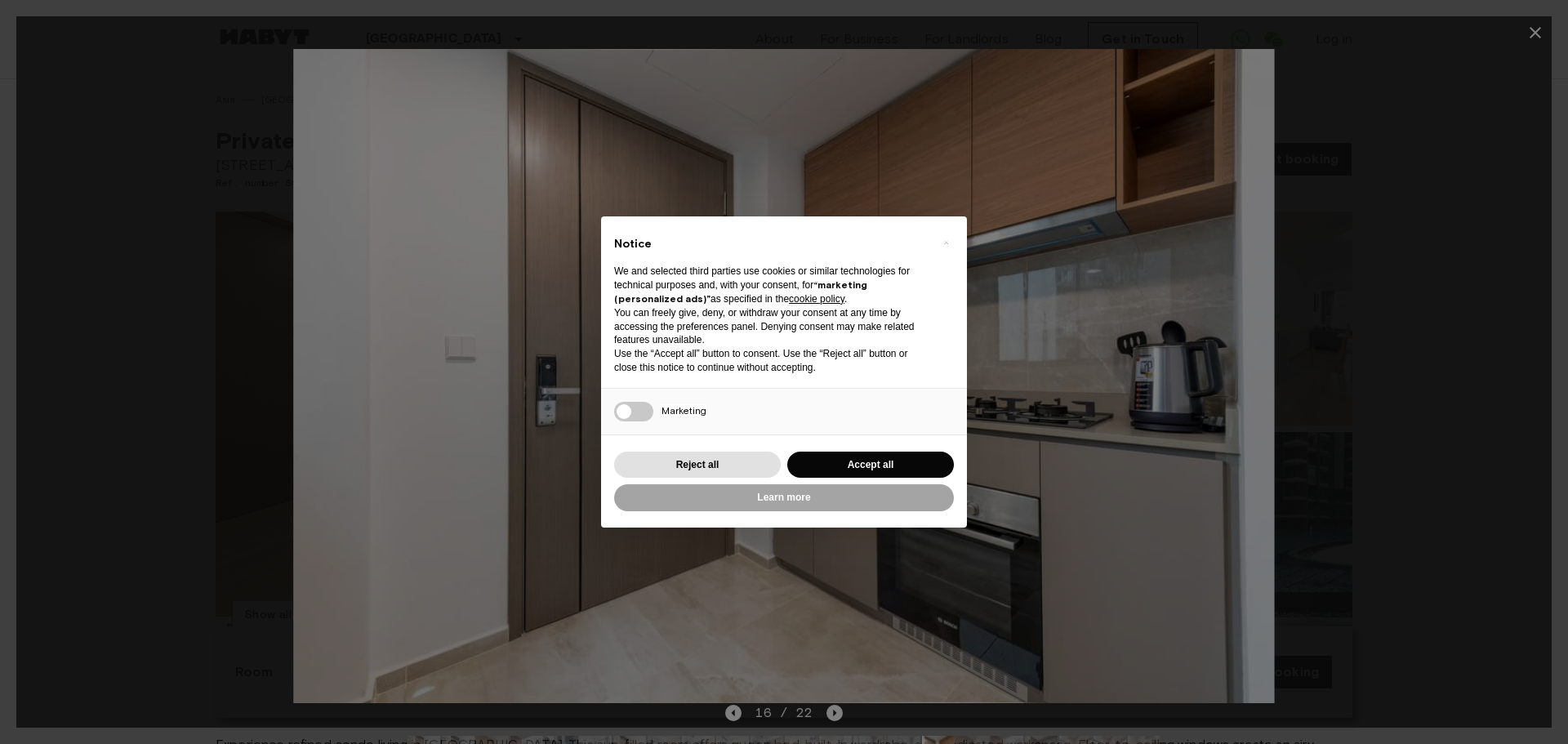
click at [902, 420] on img at bounding box center [784, 376] width 981 height 654
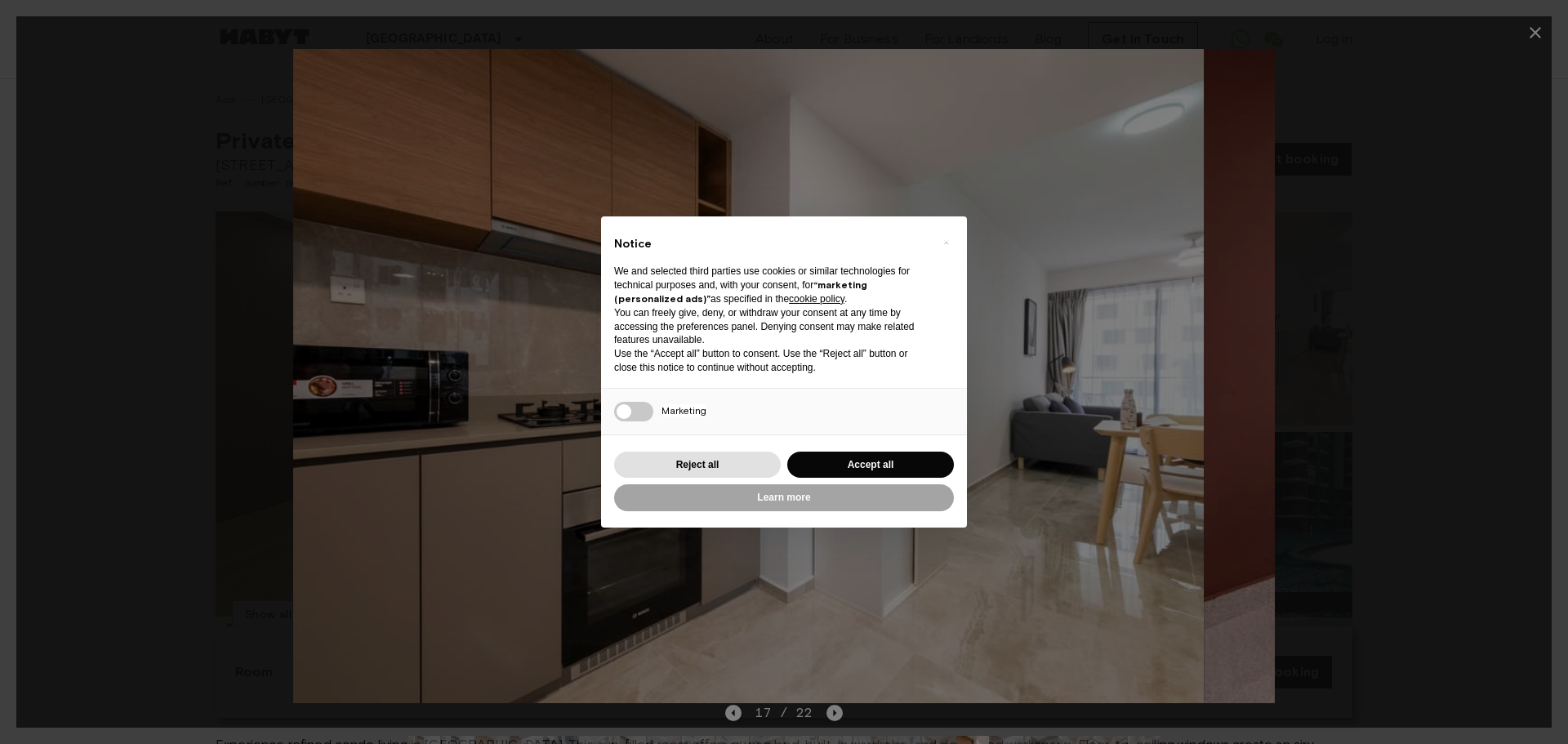
drag, startPoint x: 792, startPoint y: 395, endPoint x: 749, endPoint y: 416, distance: 47.9
click at [726, 420] on img at bounding box center [713, 376] width 981 height 654
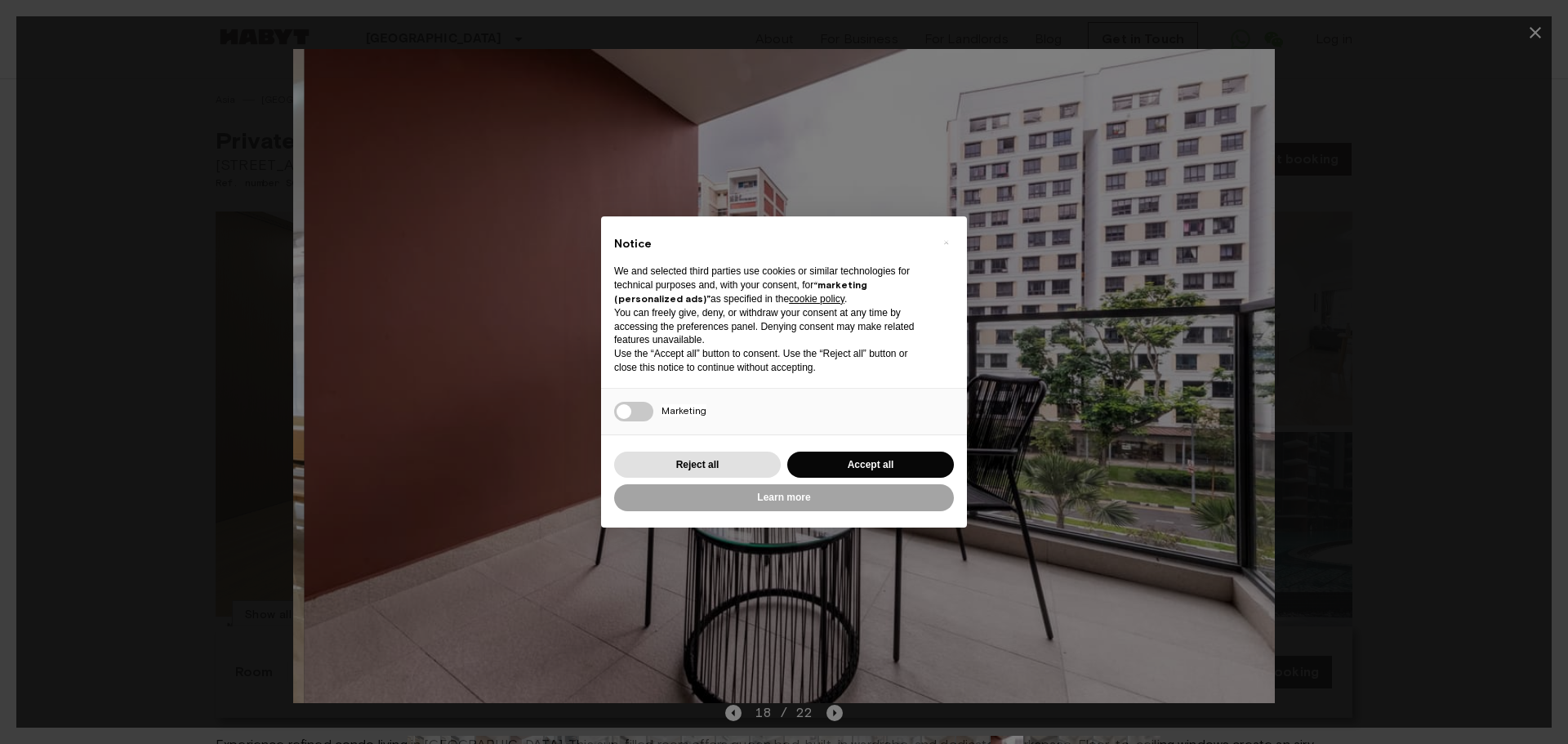
drag, startPoint x: 694, startPoint y: 405, endPoint x: 657, endPoint y: 405, distance: 37.0
click at [666, 405] on img at bounding box center [794, 376] width 981 height 654
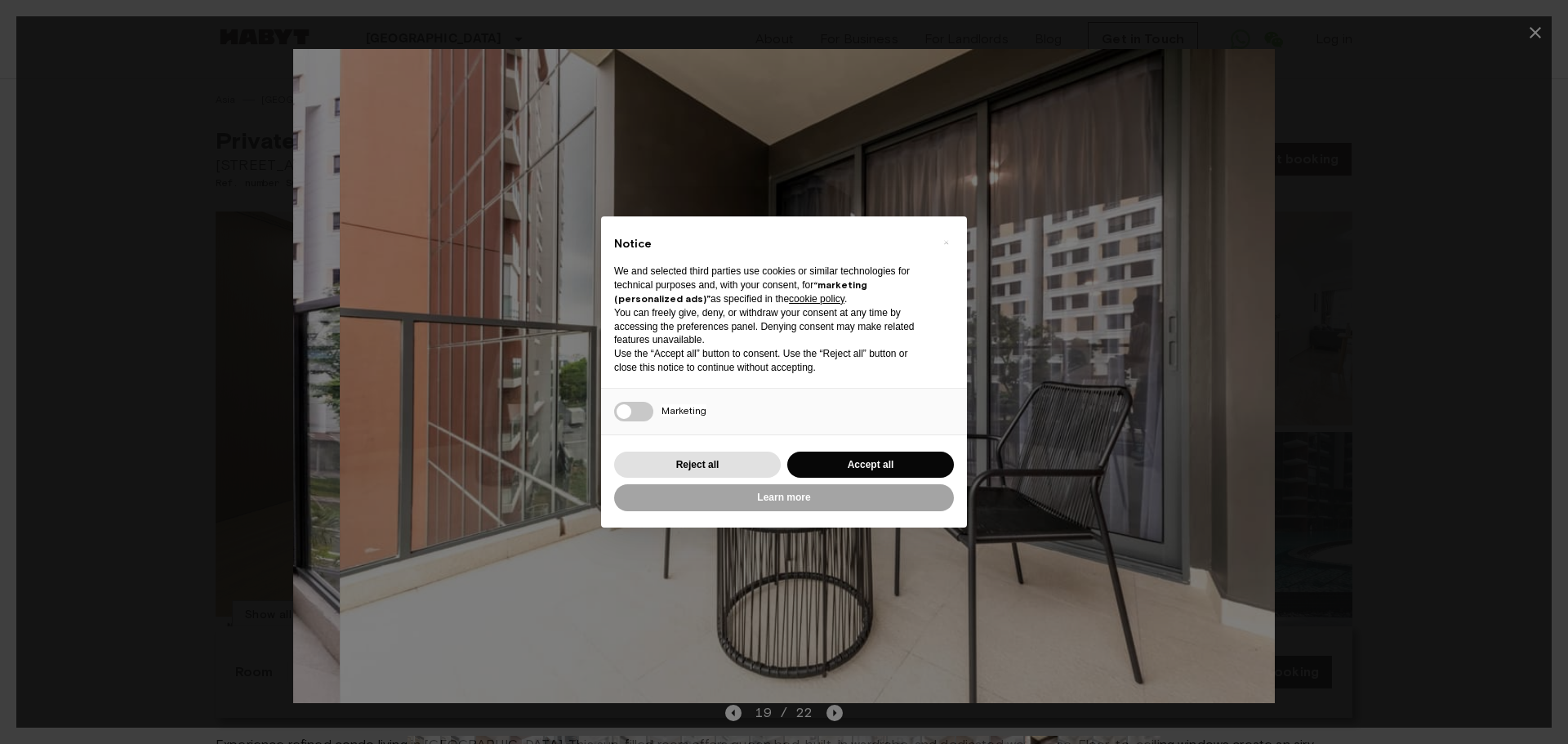
drag, startPoint x: 973, startPoint y: 350, endPoint x: 818, endPoint y: 387, distance: 159.4
click at [827, 382] on img at bounding box center [830, 376] width 981 height 654
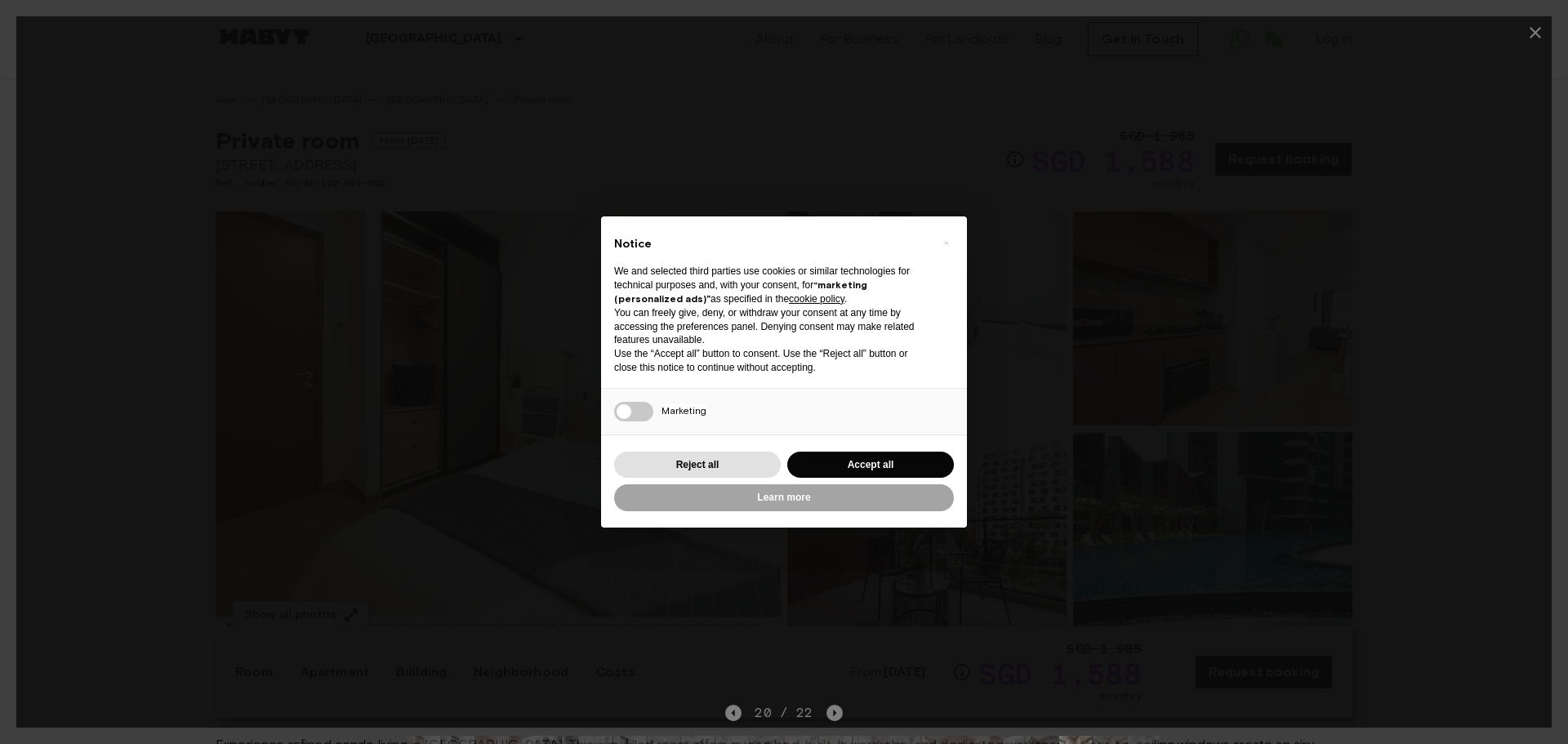
drag, startPoint x: 793, startPoint y: 392, endPoint x: 707, endPoint y: 391, distance: 86.0
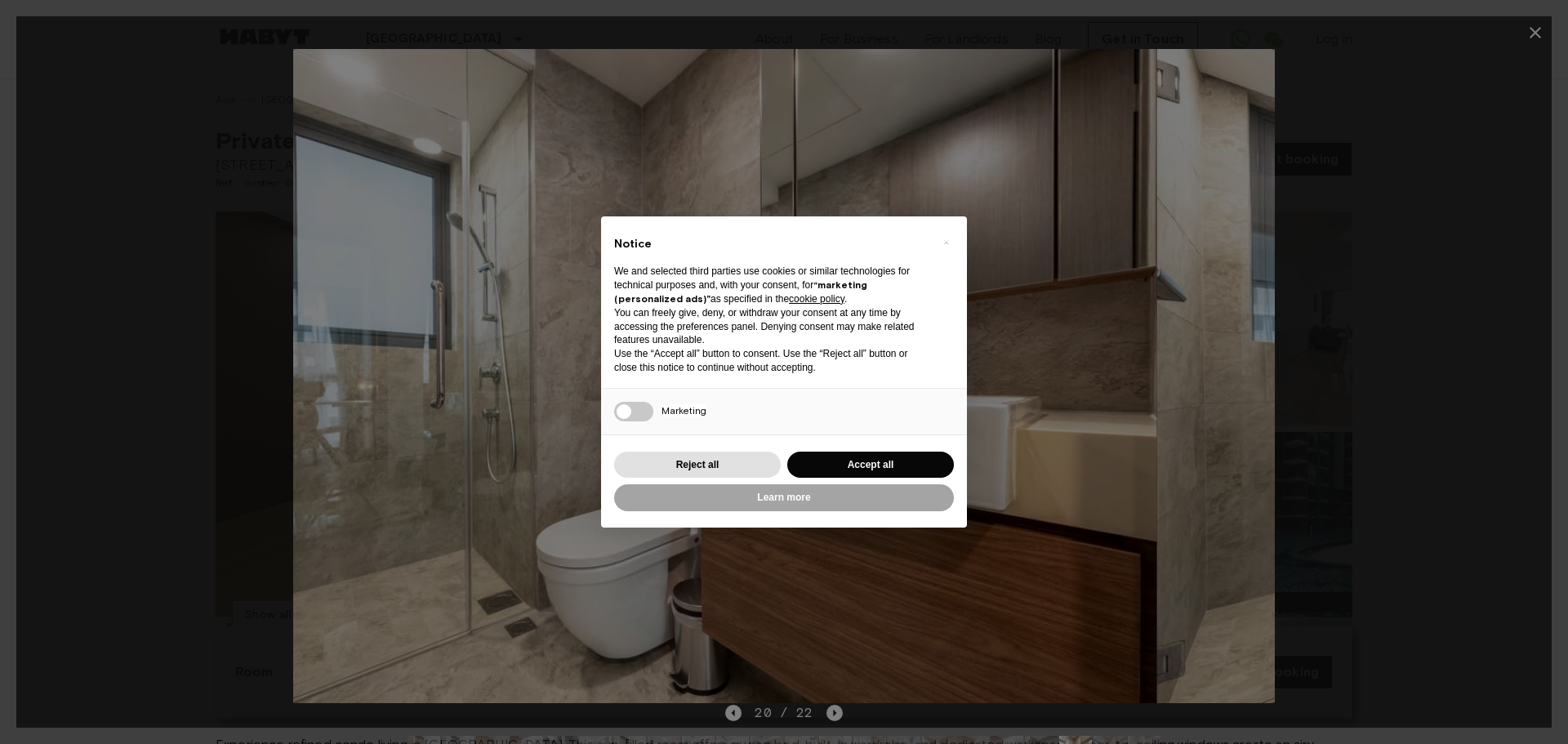
click at [756, 392] on img at bounding box center [666, 376] width 981 height 654
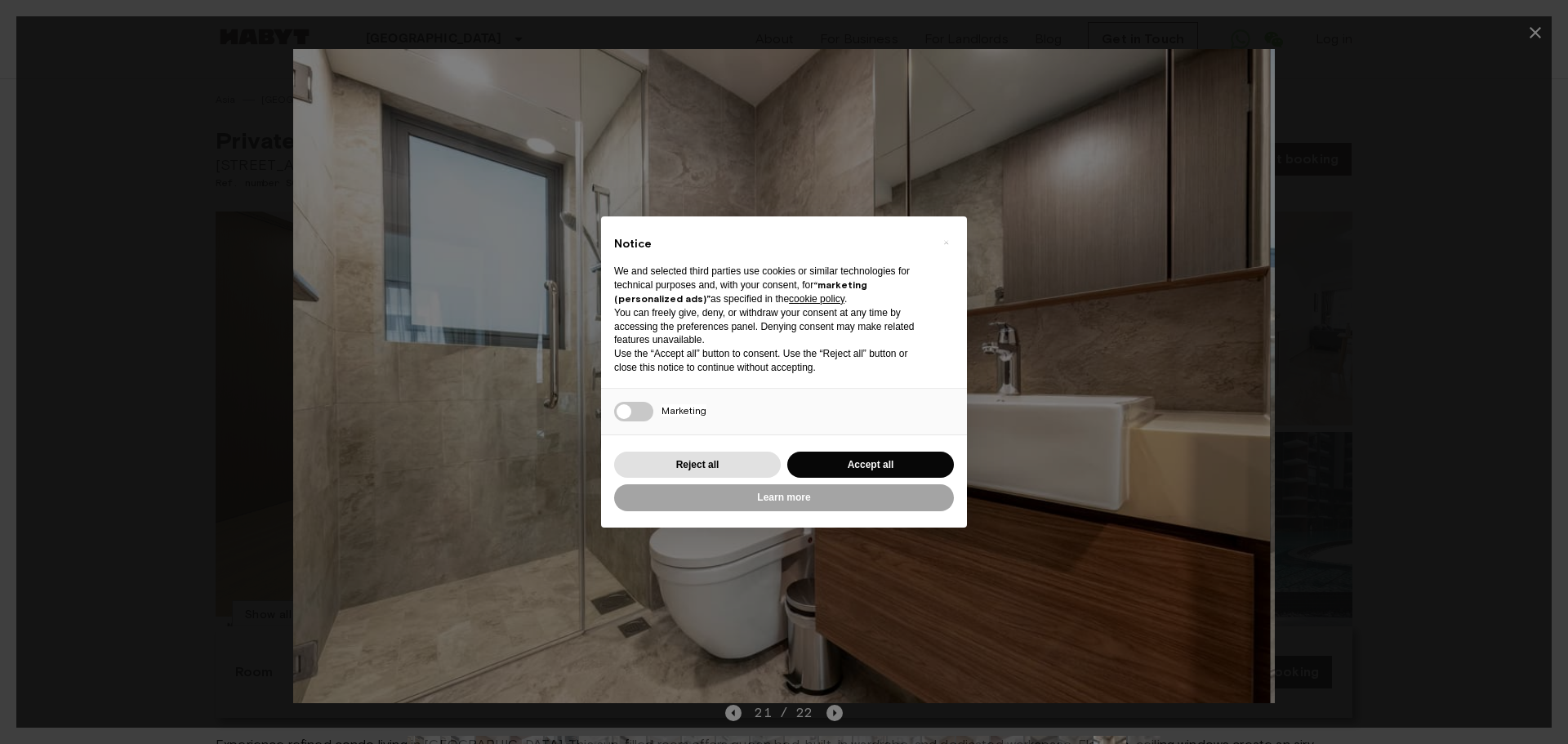
drag, startPoint x: 933, startPoint y: 362, endPoint x: 633, endPoint y: 430, distance: 307.6
click at [655, 427] on img at bounding box center [781, 376] width 981 height 654
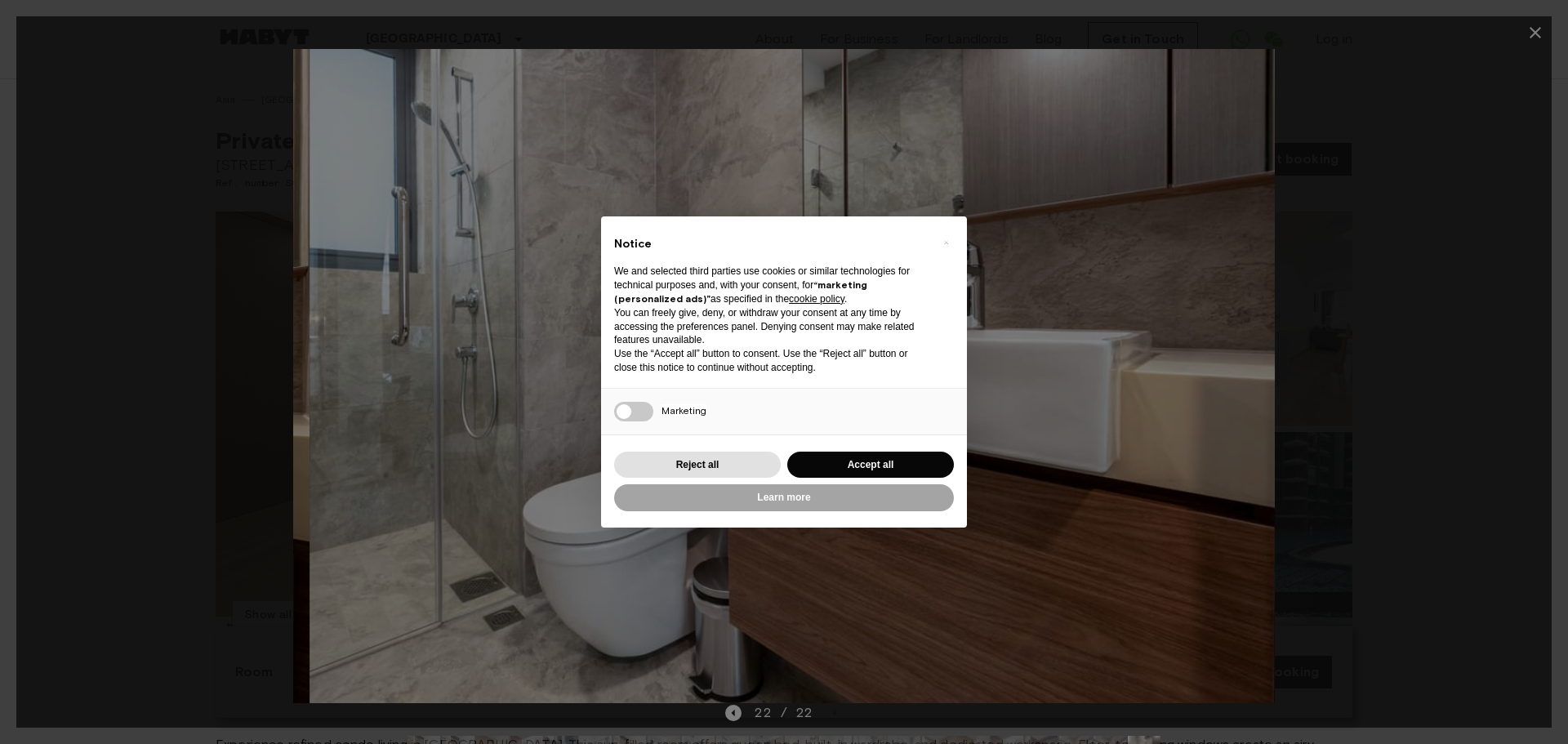
drag, startPoint x: 601, startPoint y: 393, endPoint x: 550, endPoint y: 393, distance: 51.0
click at [591, 393] on img at bounding box center [800, 376] width 981 height 654
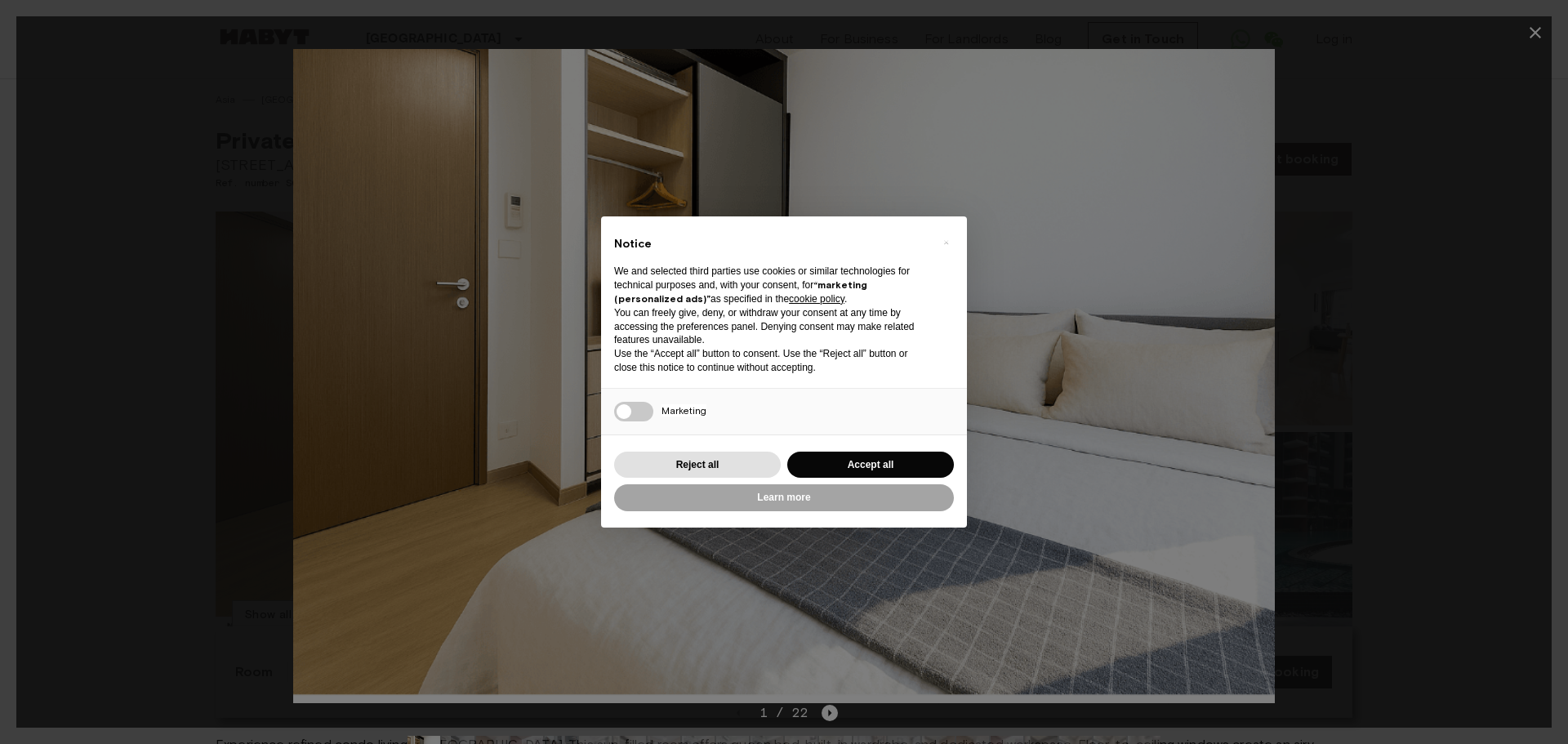
click at [1530, 35] on icon "button" at bounding box center [1535, 32] width 19 height 19
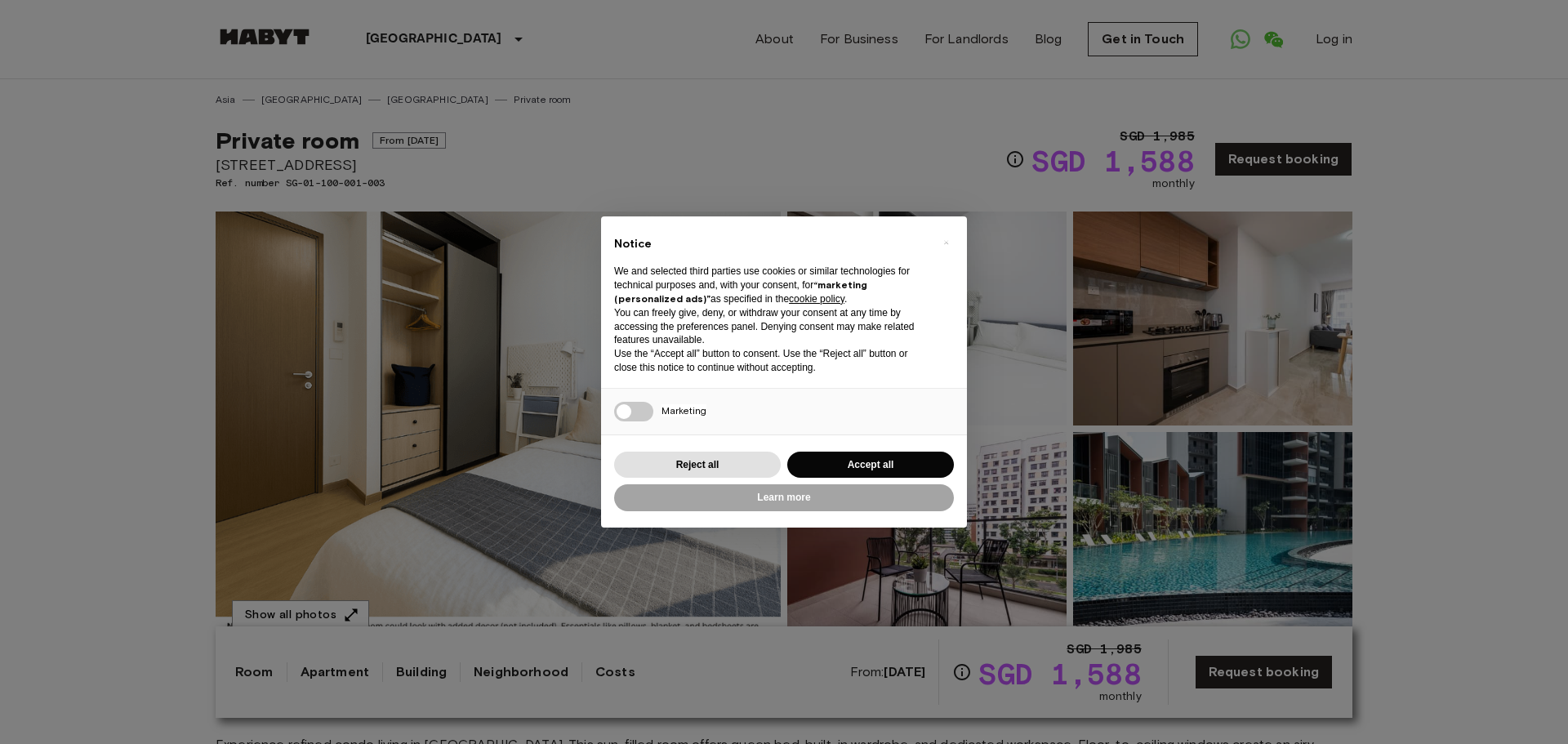
click at [256, 676] on link "Room" at bounding box center [254, 671] width 38 height 19
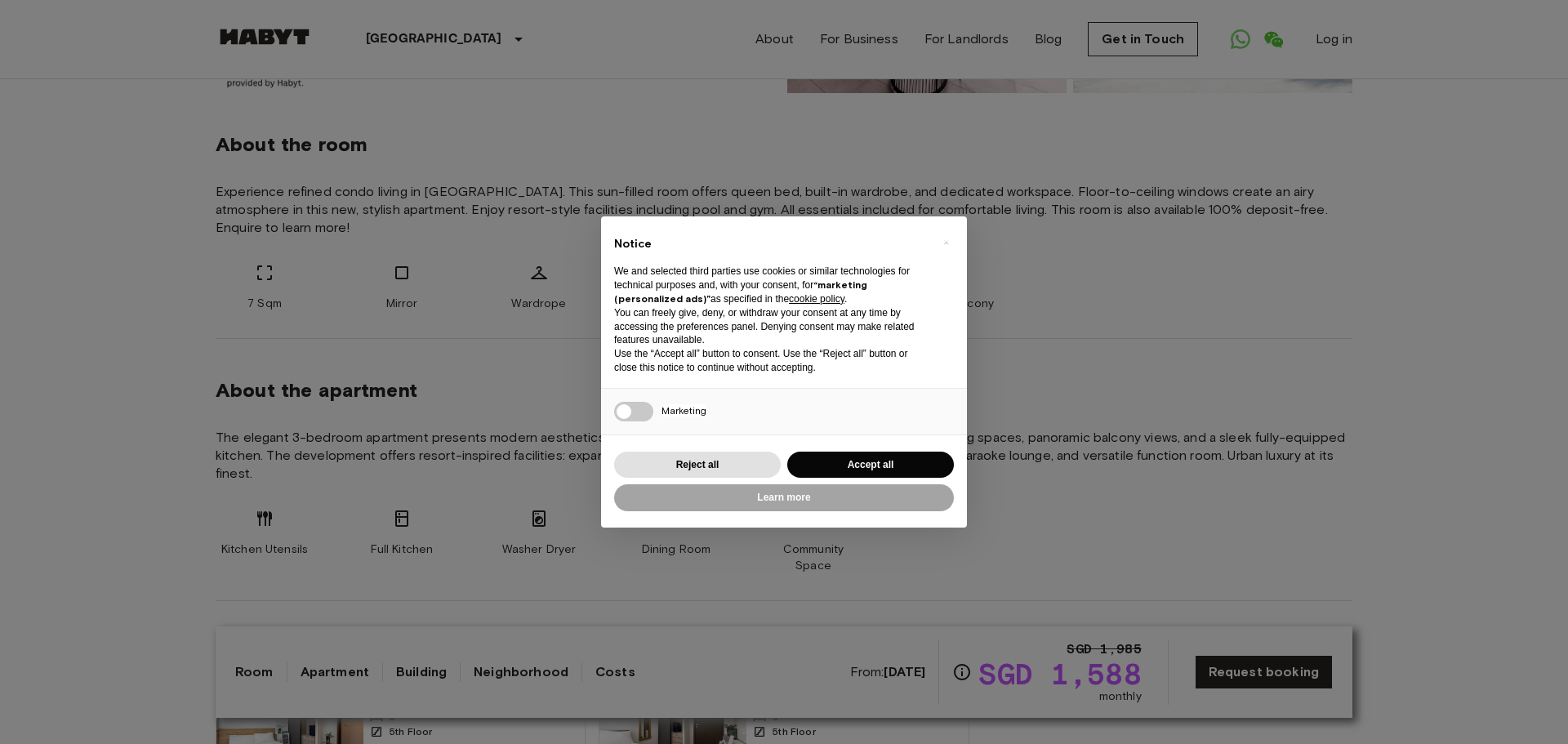
scroll to position [567, 0]
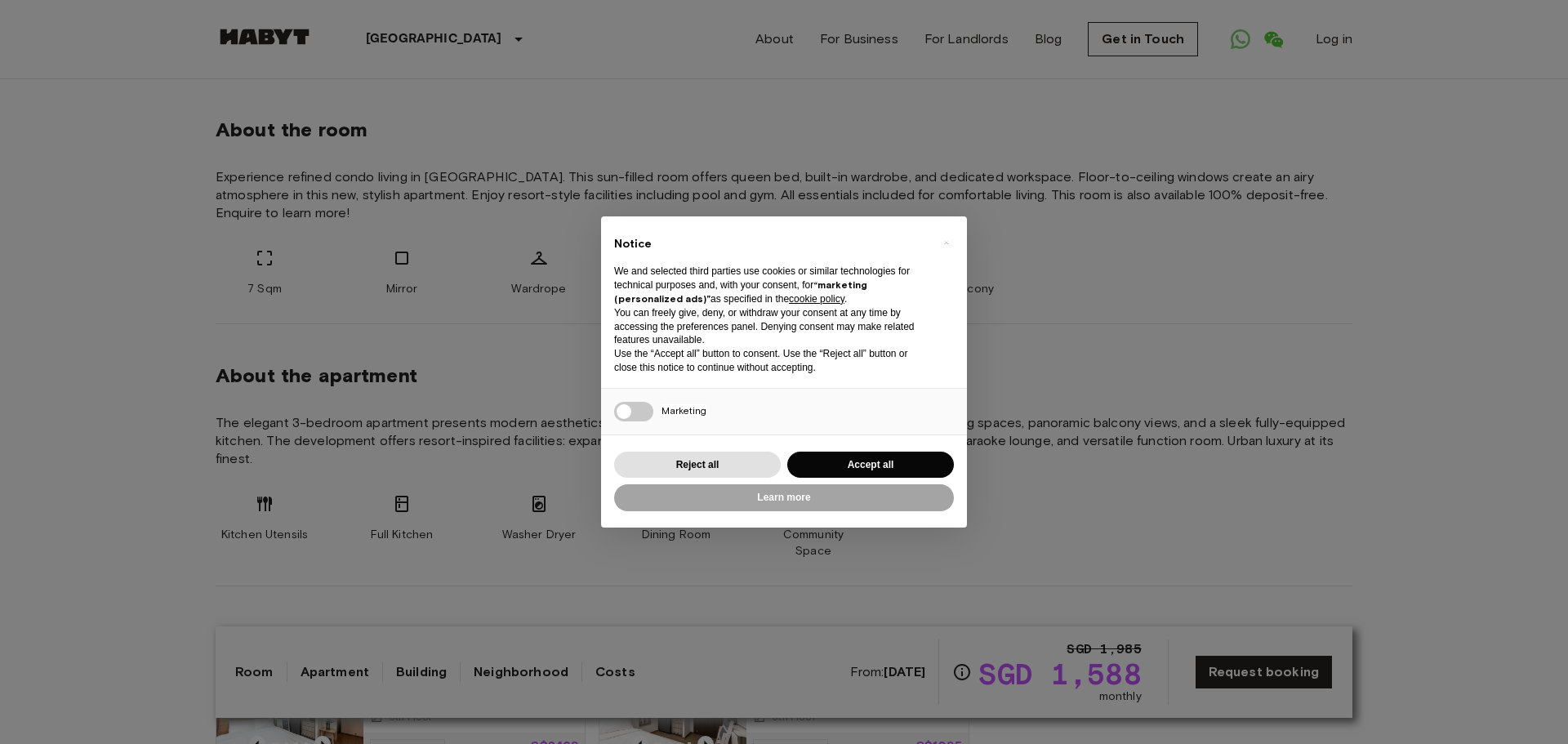
click at [605, 670] on link "Costs" at bounding box center [616, 671] width 40 height 19
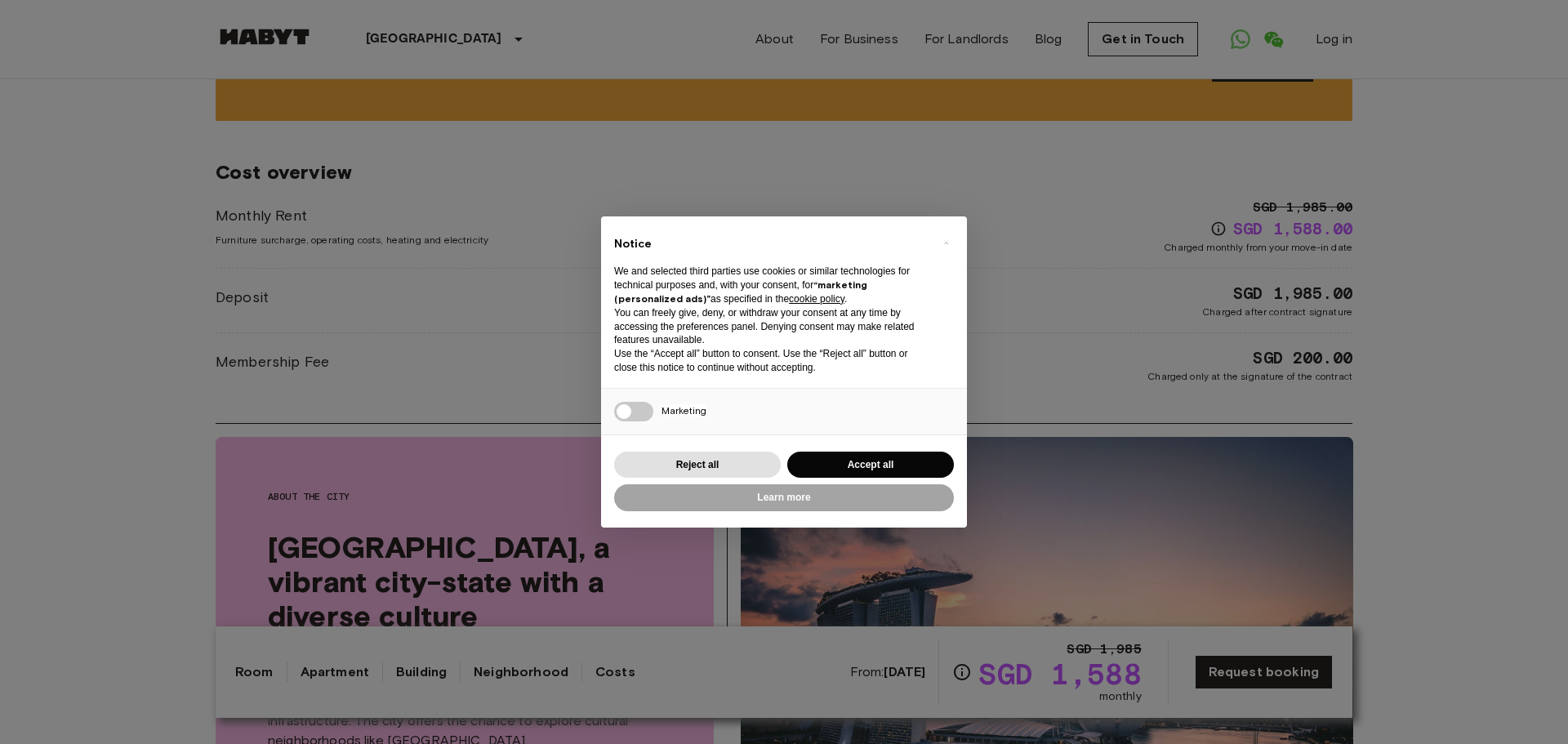
scroll to position [1996, 0]
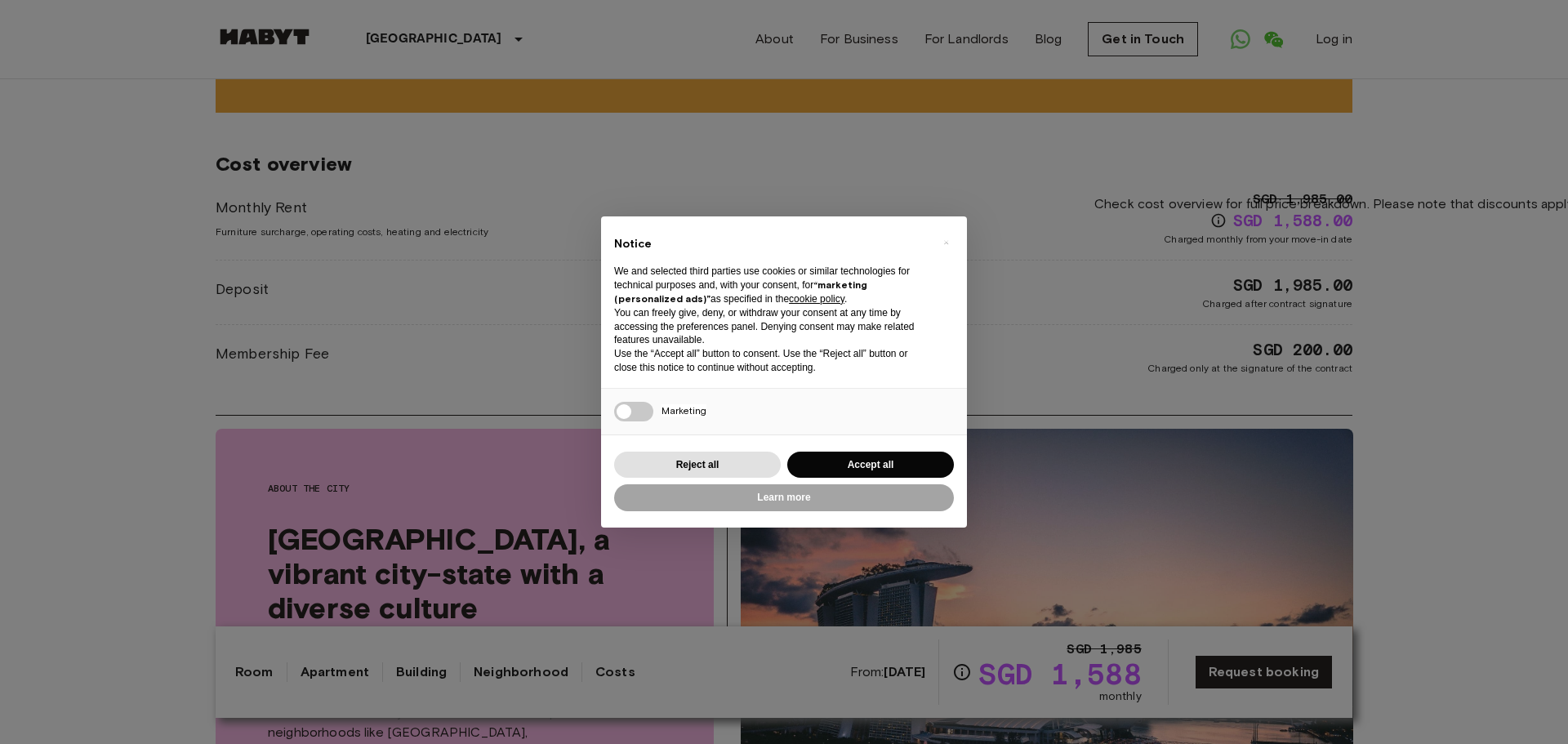
click at [1214, 213] on icon "Check cost overview for full price breakdown. Please note that discounts apply …" at bounding box center [1219, 221] width 17 height 17
click at [962, 671] on icon "Check cost overview for full price breakdown. Please note that discounts apply …" at bounding box center [962, 672] width 17 height 17
click at [606, 667] on link "Costs" at bounding box center [616, 671] width 40 height 19
click at [516, 683] on div "Room Apartment Building Neighborhood Costs From: [DATE] SGD 1,985 SGD 1,588 mon…" at bounding box center [784, 672] width 1098 height 65
click at [530, 669] on link "Neighborhood" at bounding box center [521, 671] width 95 height 19
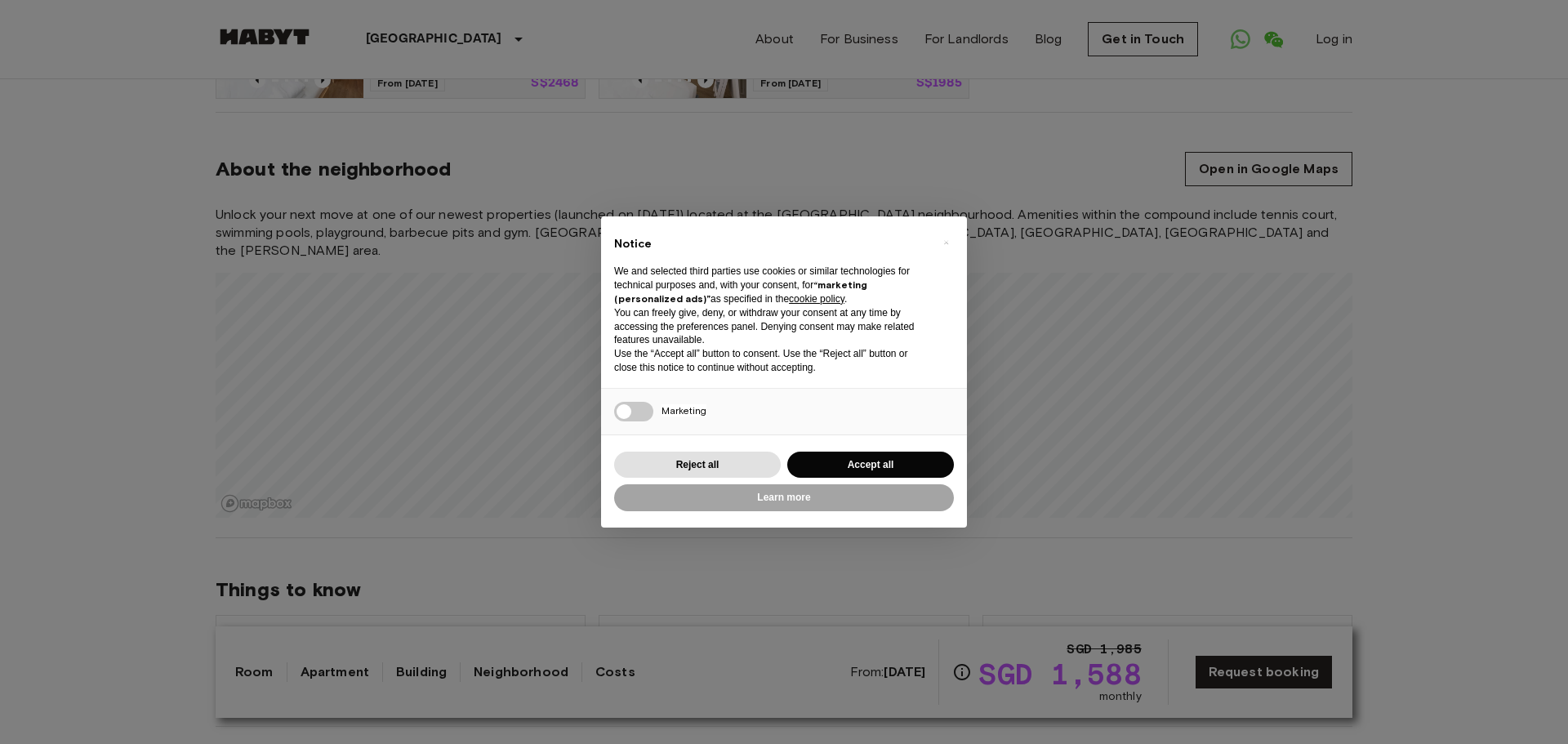
click at [606, 673] on link "Costs" at bounding box center [616, 671] width 40 height 19
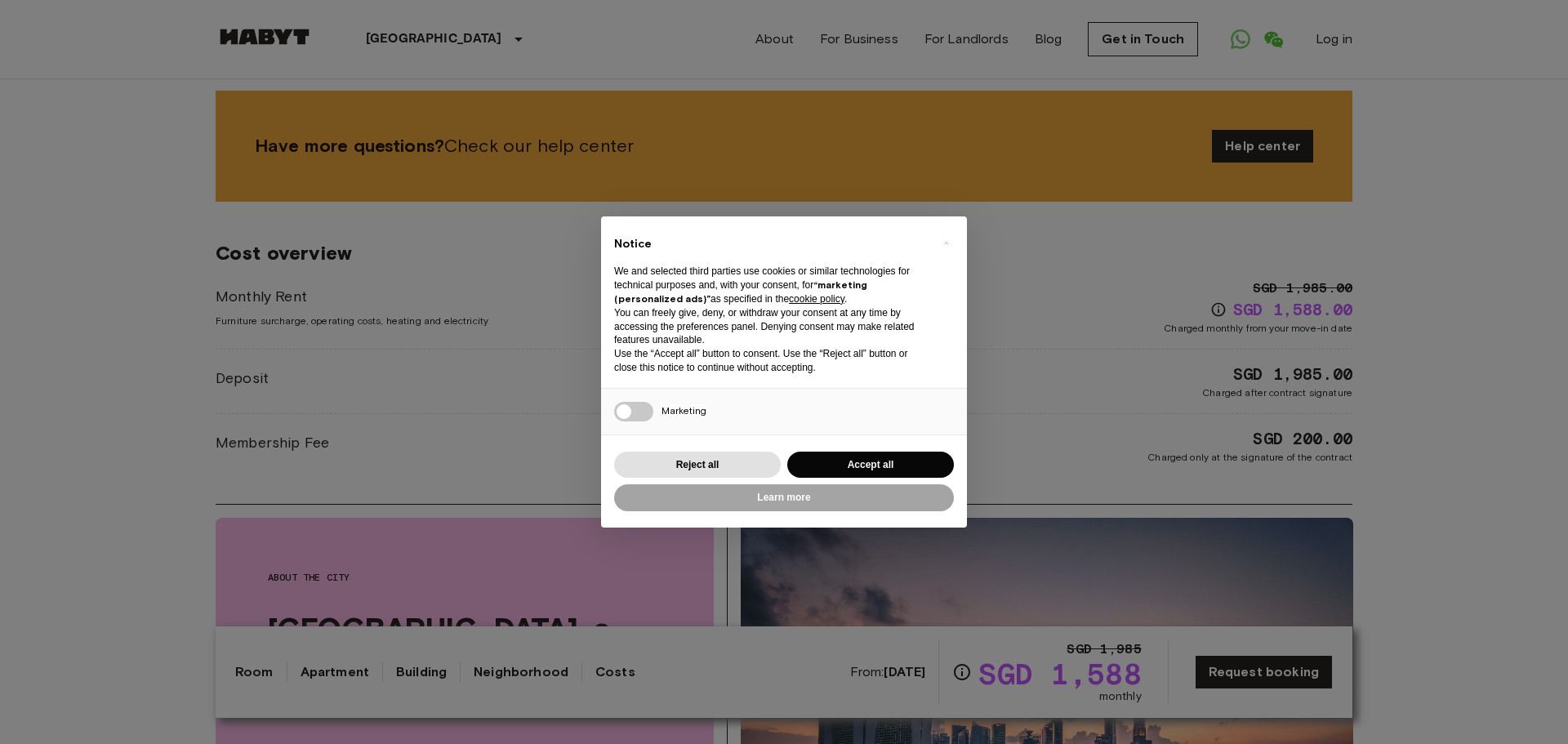
scroll to position [1996, 0]
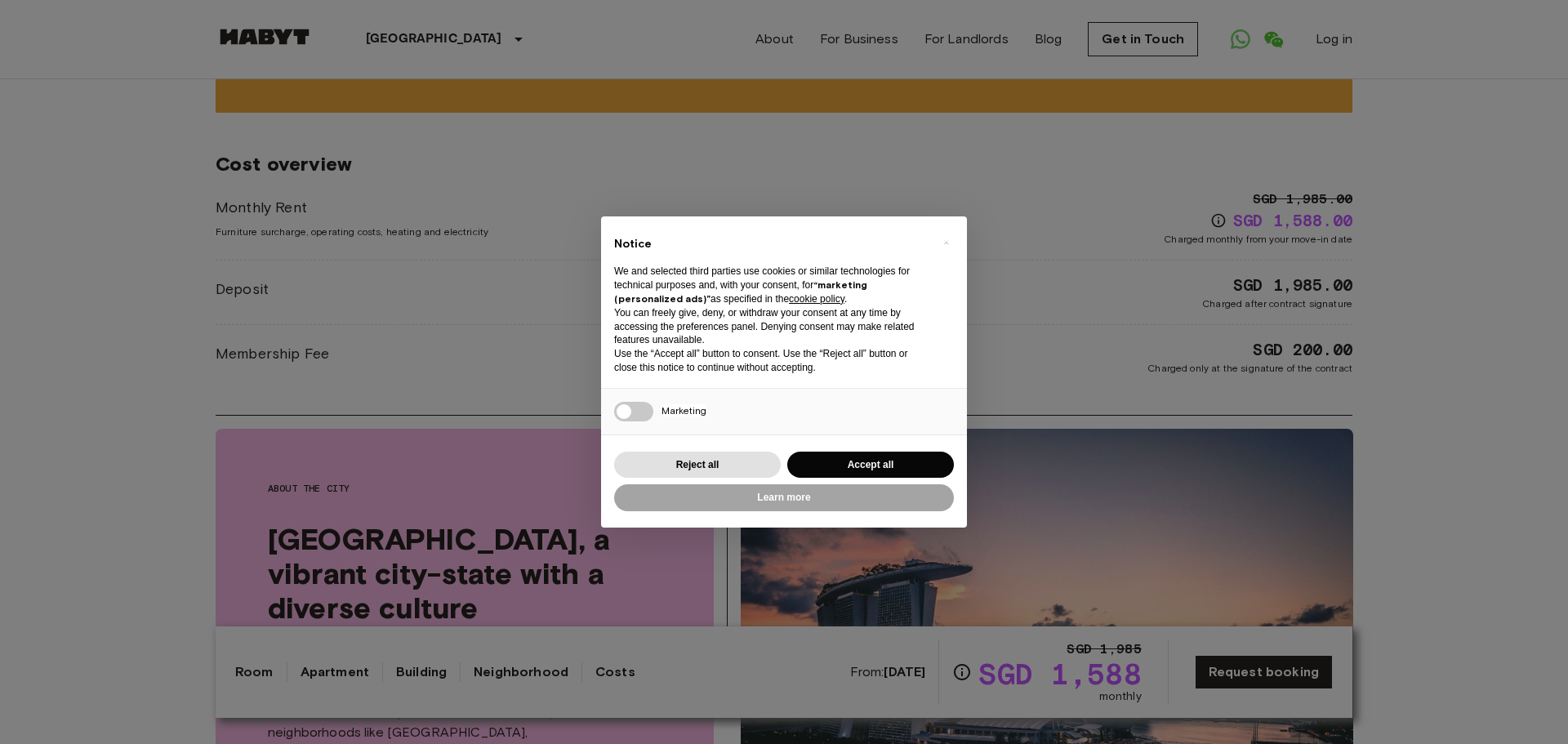
drag, startPoint x: 827, startPoint y: 473, endPoint x: 864, endPoint y: 407, distance: 75.7
drag, startPoint x: 876, startPoint y: 339, endPoint x: 872, endPoint y: 403, distance: 64.1
click at [511, 679] on link "Neighborhood" at bounding box center [521, 671] width 95 height 19
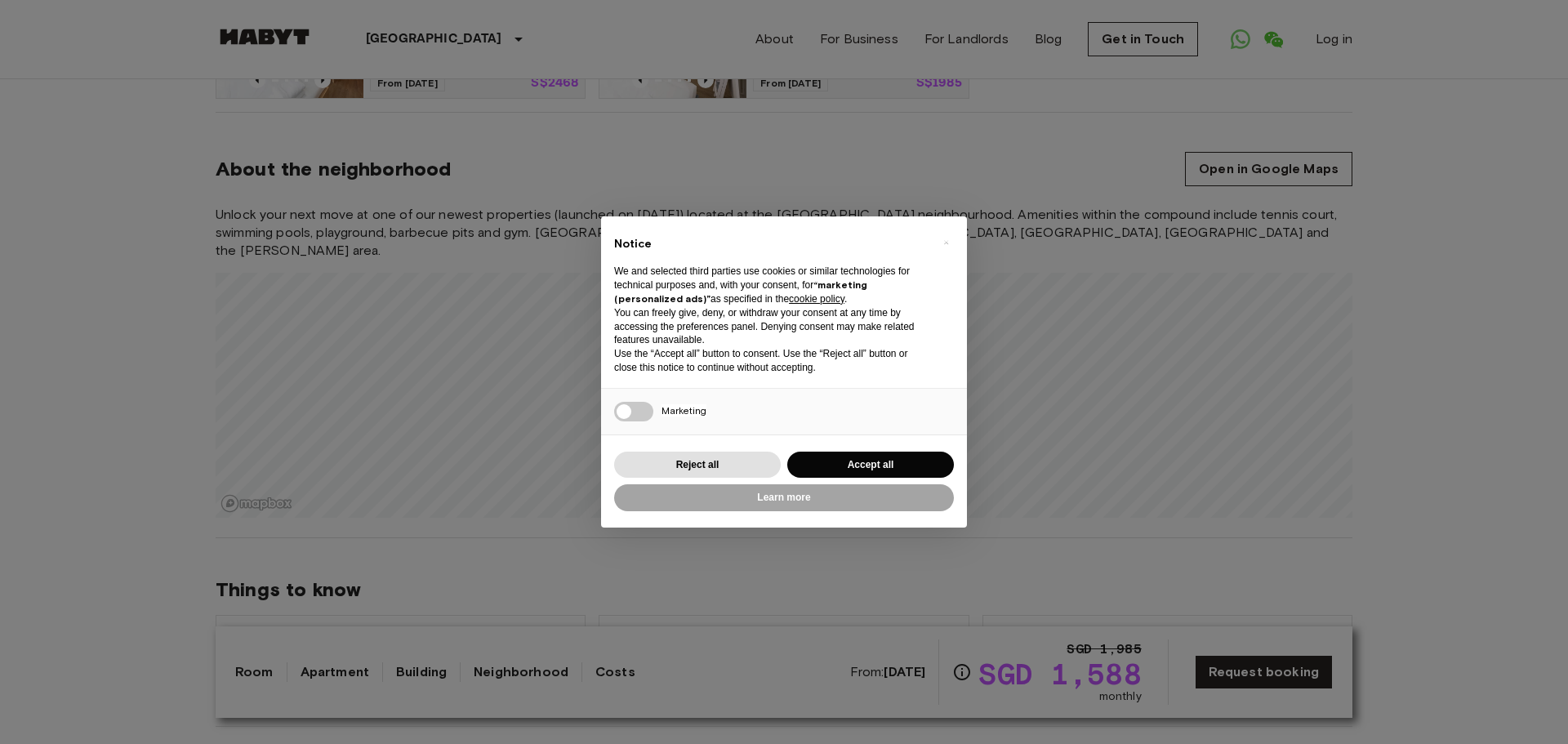
click at [601, 672] on link "Costs" at bounding box center [616, 671] width 40 height 19
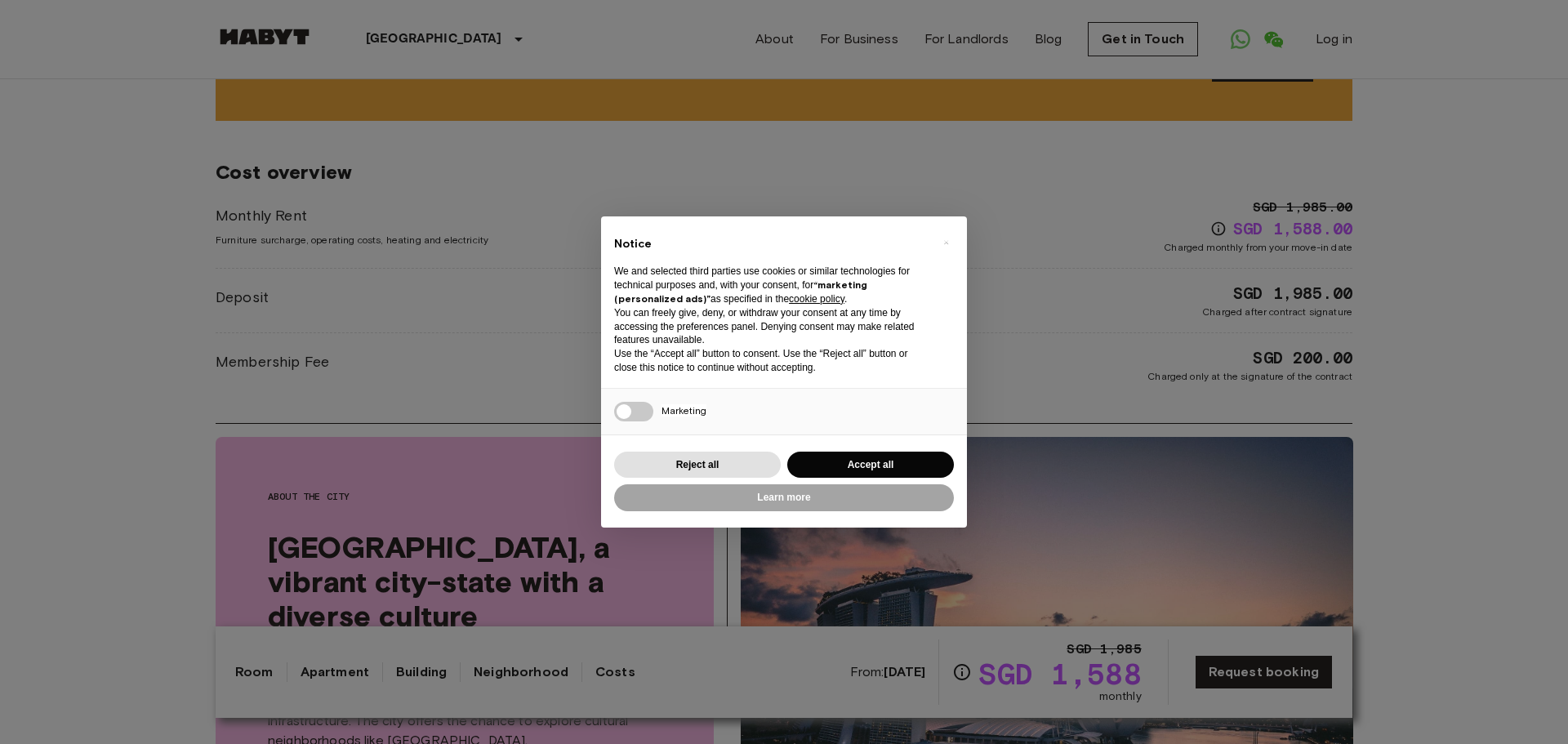
scroll to position [1996, 0]
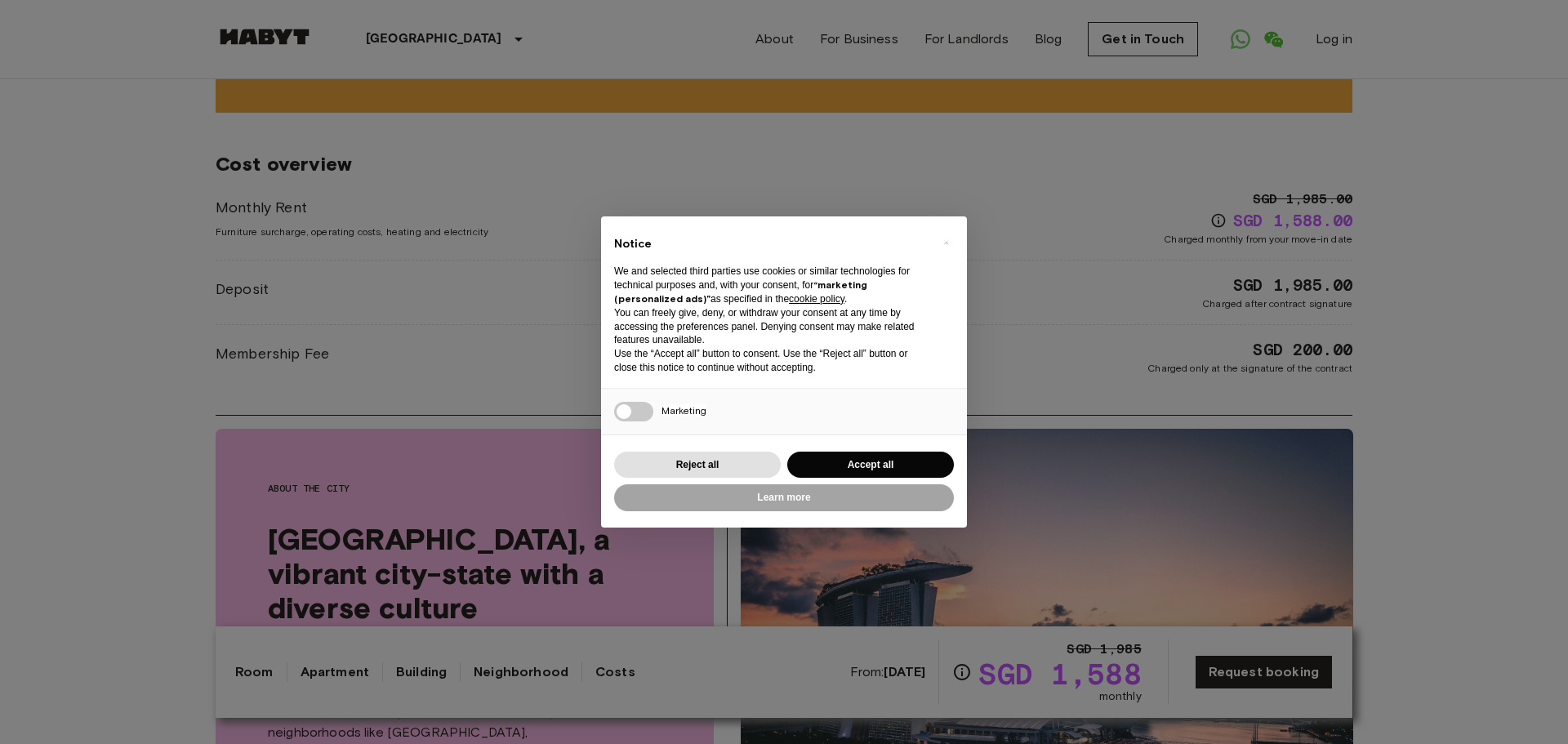
click at [565, 595] on div "About the city [GEOGRAPHIC_DATA], a vibrant city-state with a diverse culture W…" at bounding box center [464, 657] width 498 height 457
click at [592, 581] on div "About the city [GEOGRAPHIC_DATA], a vibrant city-state with a diverse culture W…" at bounding box center [464, 657] width 498 height 457
drag, startPoint x: 922, startPoint y: 676, endPoint x: 908, endPoint y: 667, distance: 16.6
click at [923, 675] on b "[DATE]" at bounding box center [904, 671] width 42 height 16
click at [454, 536] on span "[GEOGRAPHIC_DATA], a vibrant city-state with a diverse culture" at bounding box center [465, 573] width 394 height 103
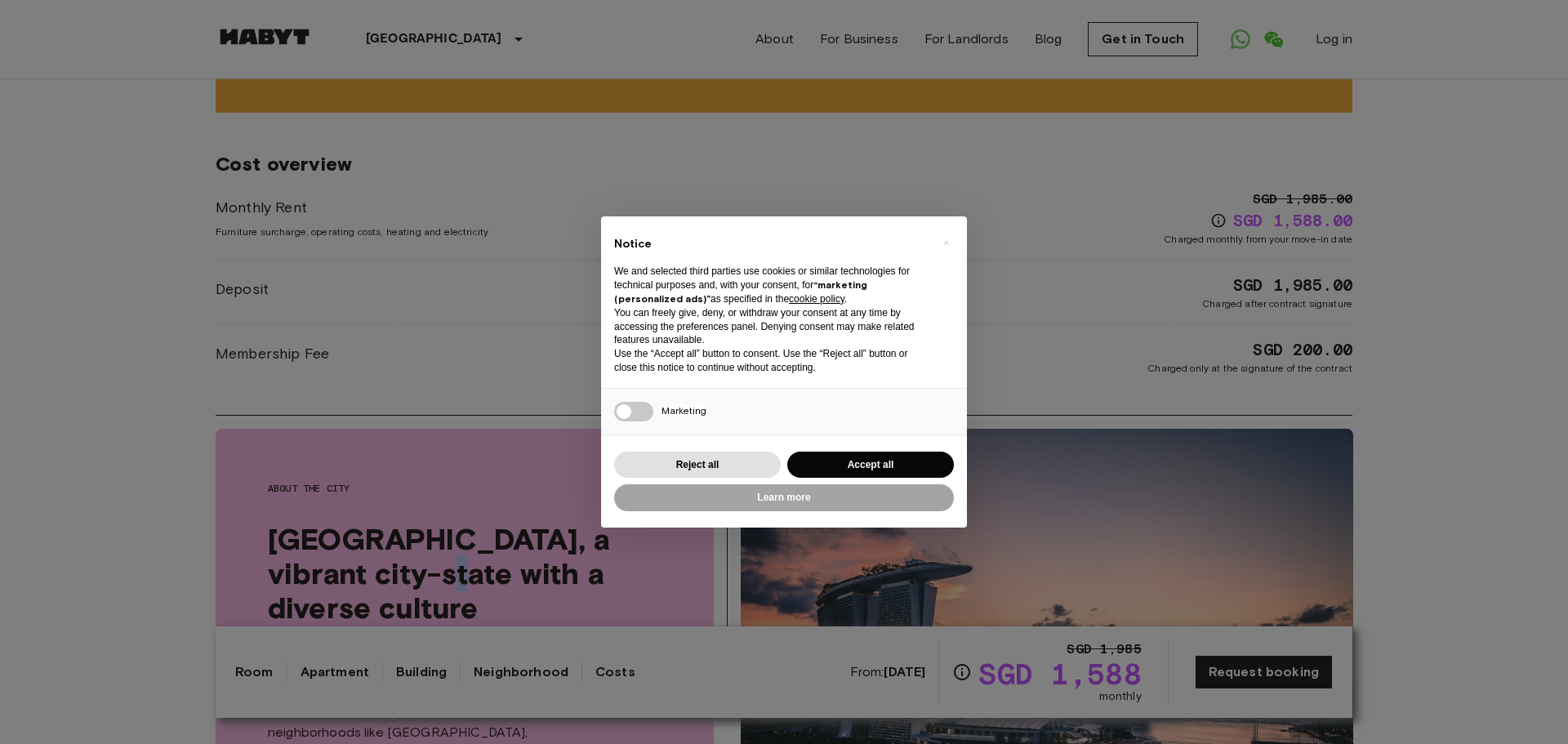
drag, startPoint x: 389, startPoint y: 553, endPoint x: 325, endPoint y: 566, distance: 65.3
click at [382, 555] on span "[GEOGRAPHIC_DATA], a vibrant city-state with a diverse culture" at bounding box center [465, 573] width 394 height 103
click at [354, 464] on div "About the city [GEOGRAPHIC_DATA], a vibrant city-state with a diverse culture W…" at bounding box center [464, 657] width 498 height 457
